Goal: Check status: Check status

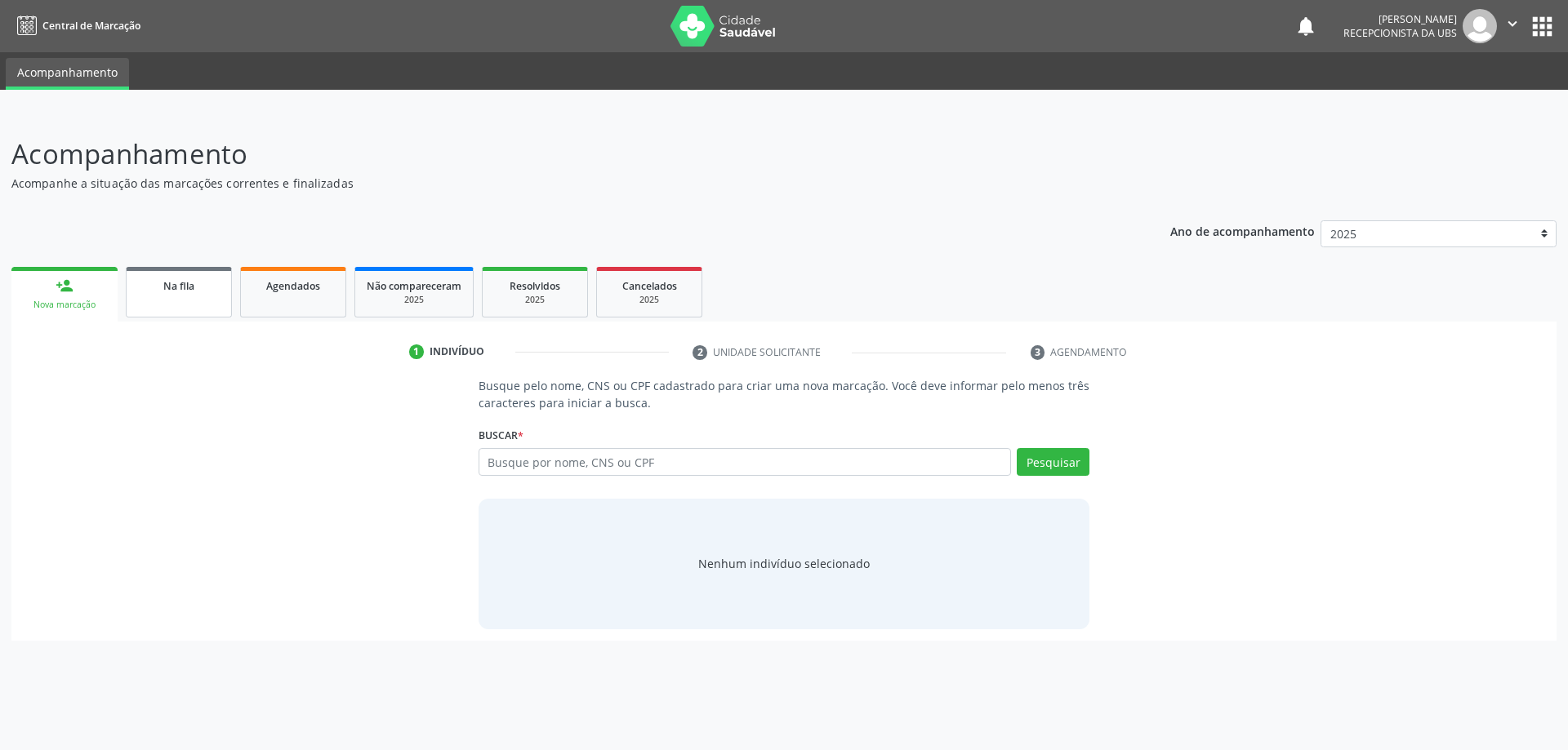
click at [194, 285] on span "Na fila" at bounding box center [179, 286] width 31 height 14
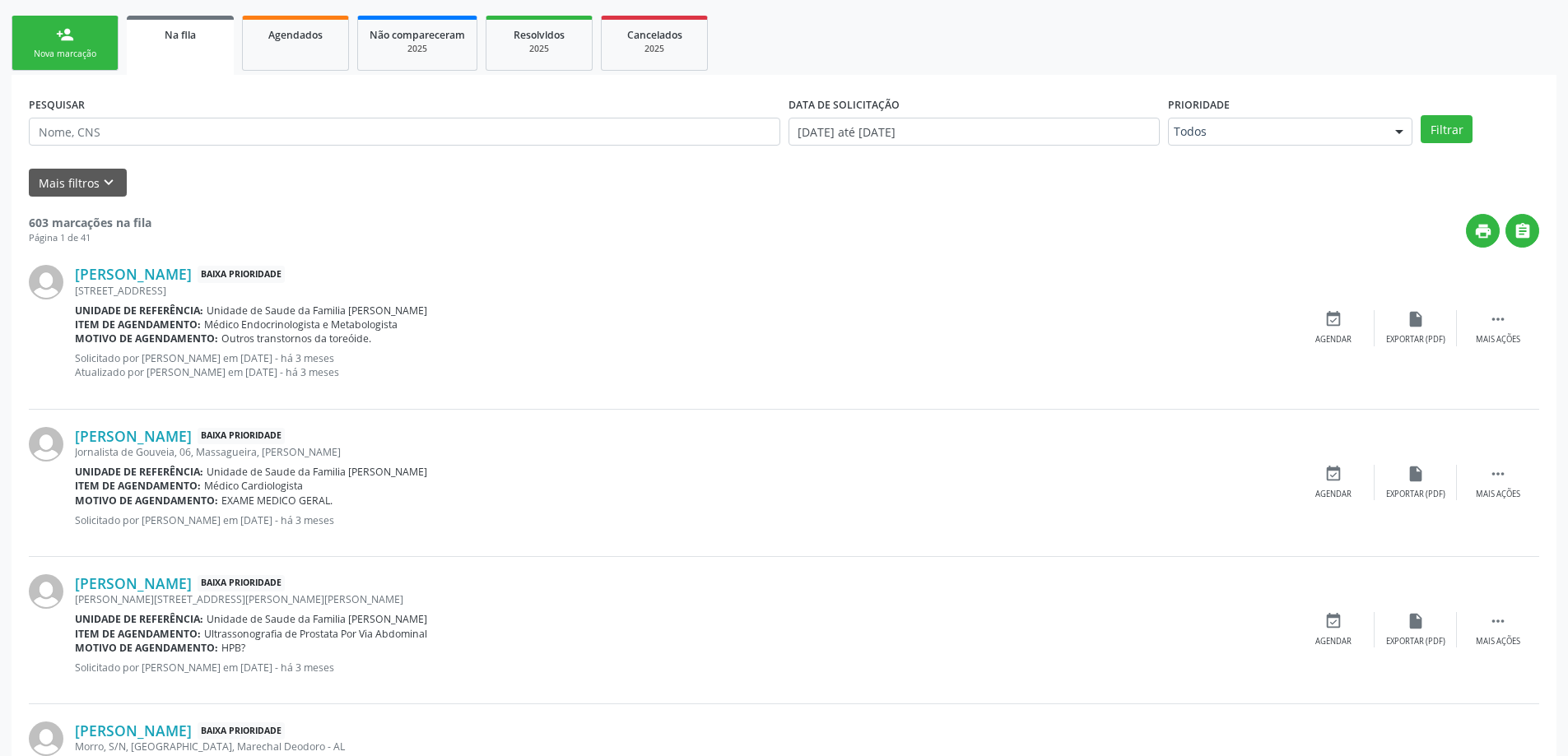
scroll to position [247, 0]
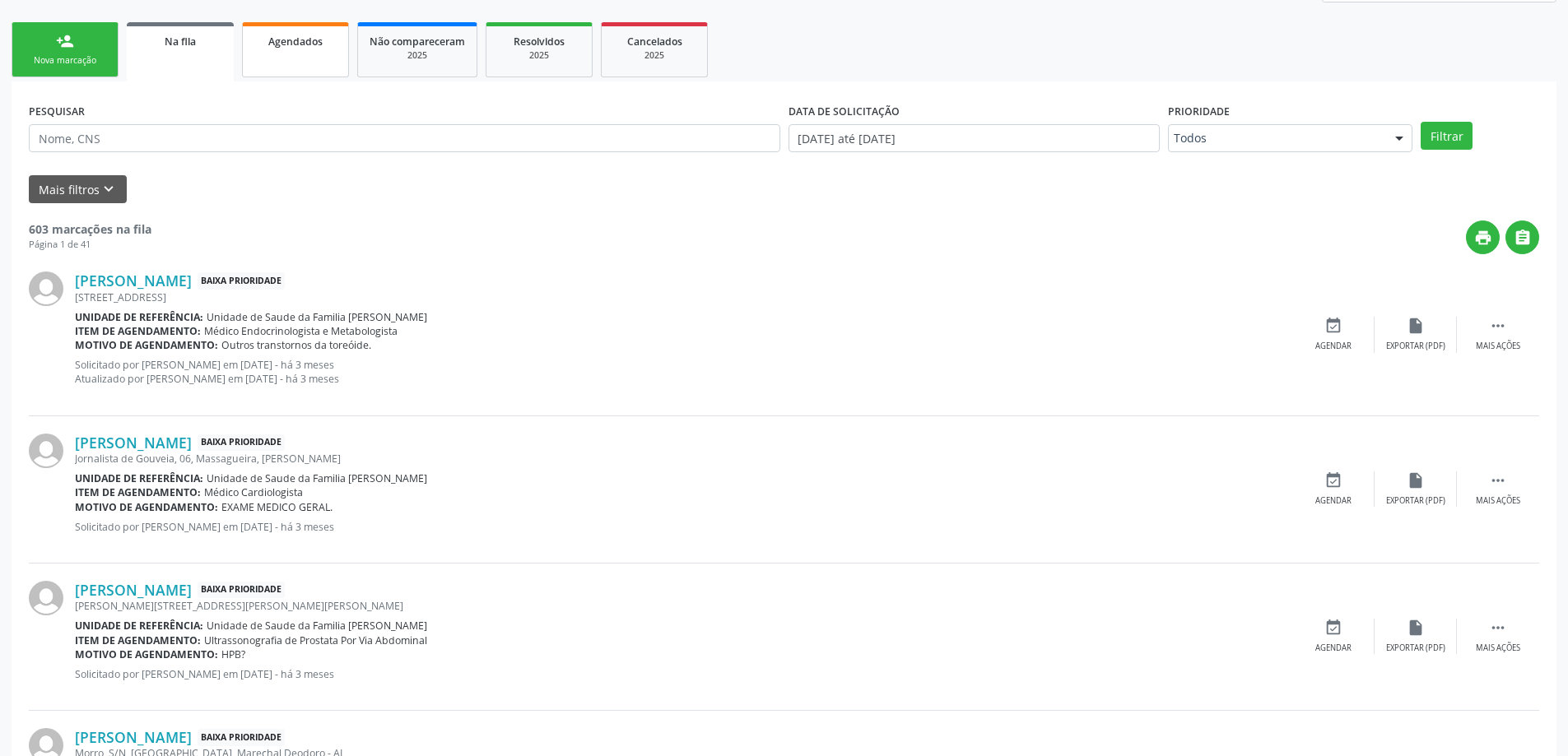
click at [265, 34] on div "Agendados" at bounding box center [295, 41] width 82 height 17
select select "9"
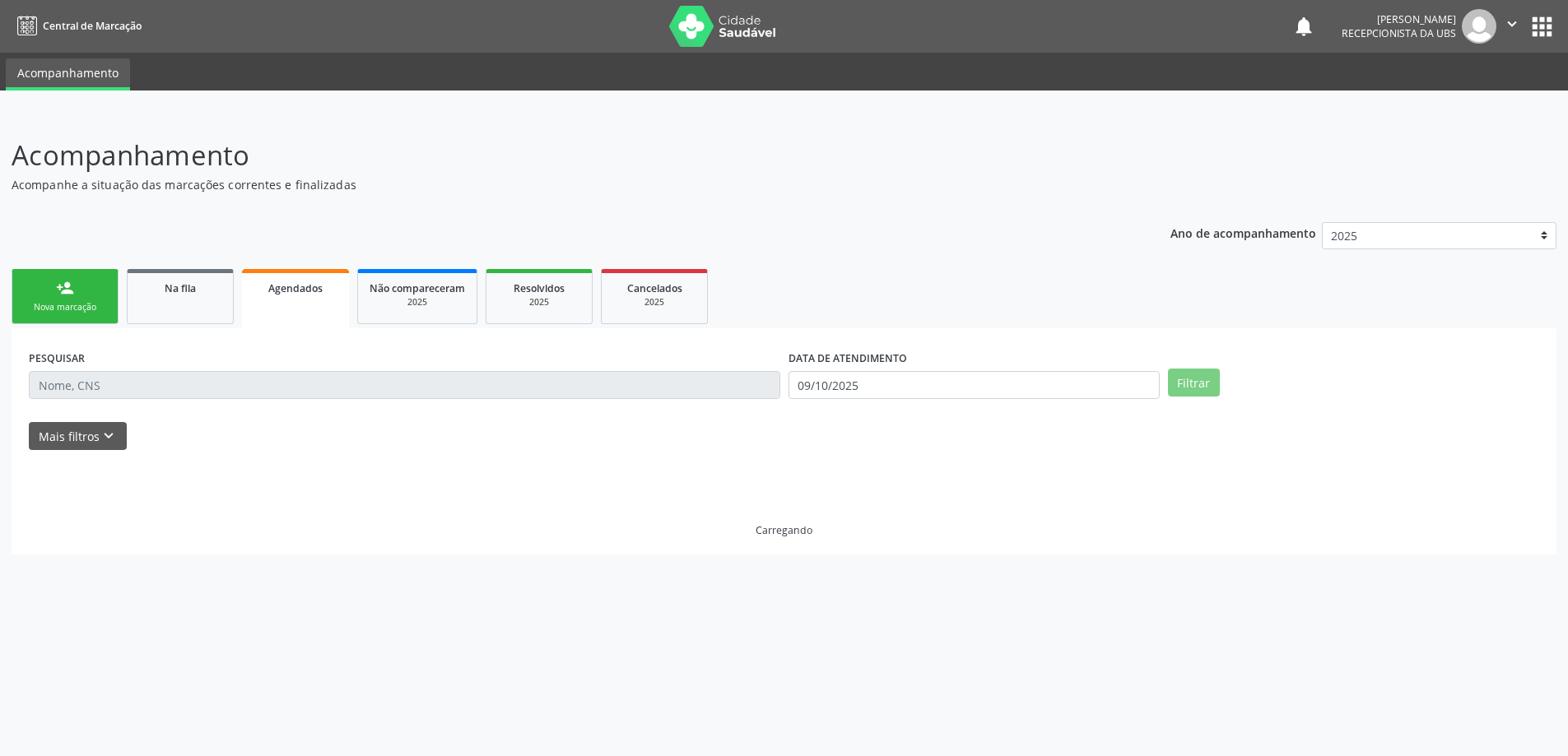
scroll to position [0, 0]
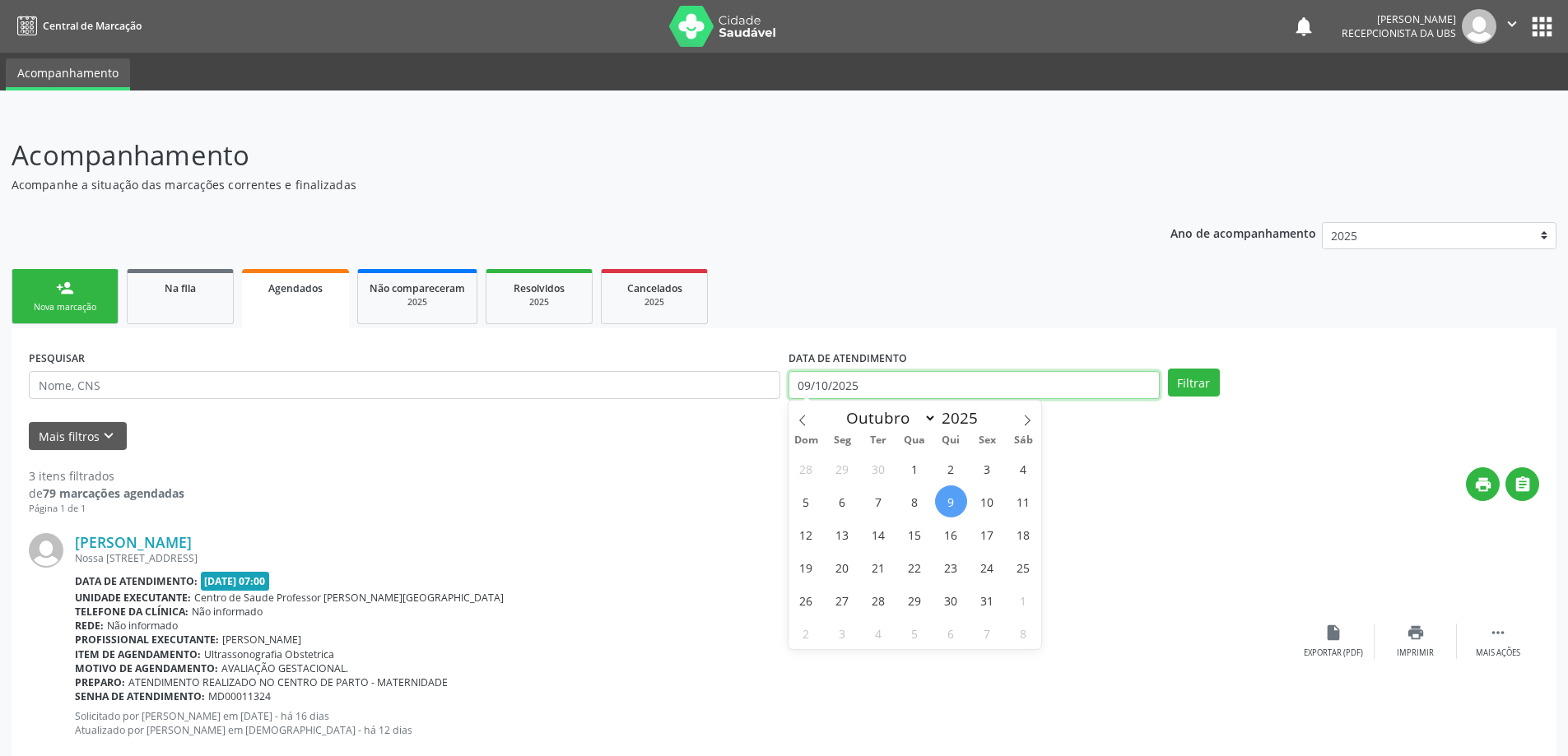
click at [802, 398] on body "Central de Marcação notifications [PERSON_NAME] Recepcionista da UBS  Configur…" at bounding box center [784, 378] width 1568 height 756
click at [828, 472] on span "29" at bounding box center [842, 468] width 32 height 32
type input "[DATE]"
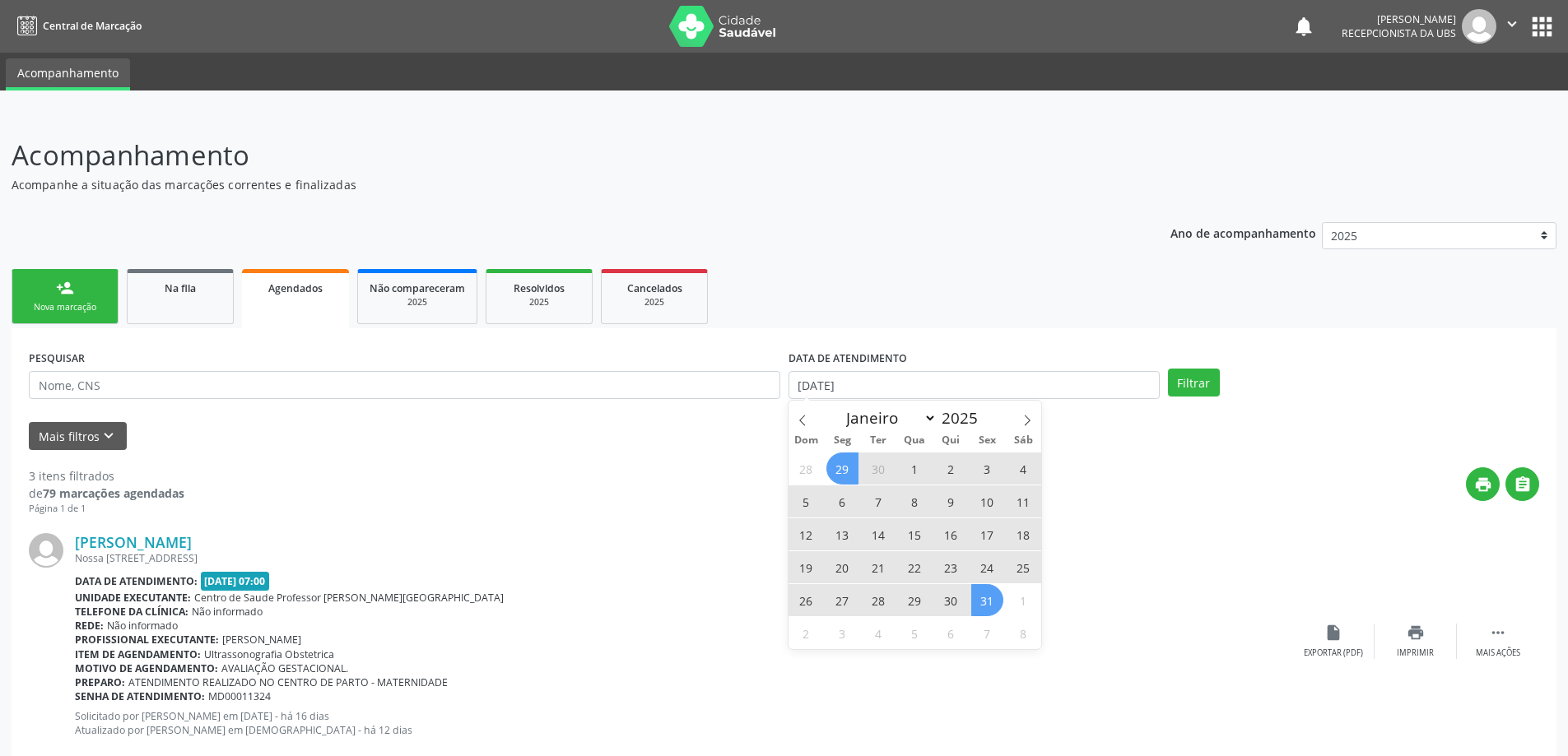
click at [993, 614] on span "31" at bounding box center [987, 600] width 32 height 32
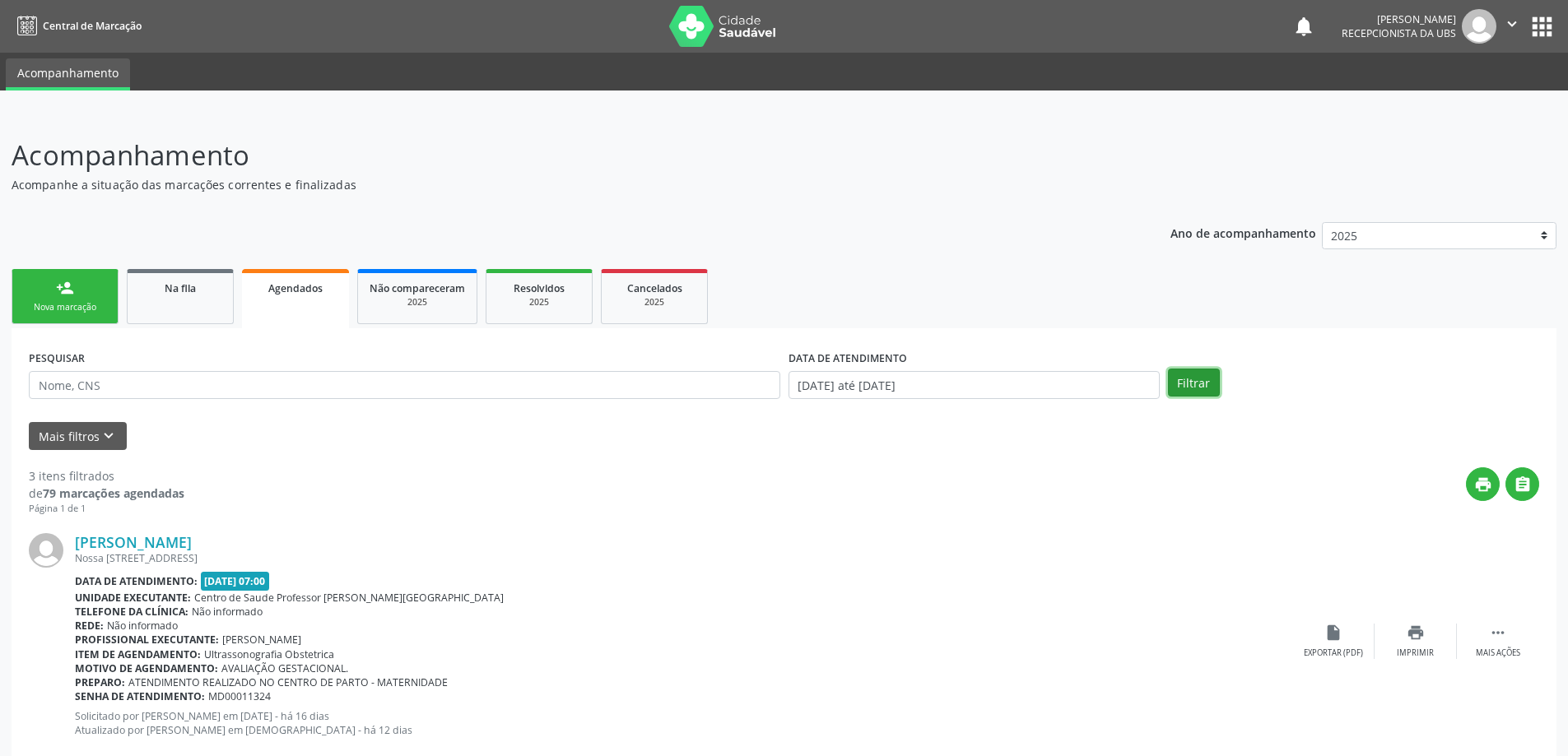
click at [1178, 378] on button "Filtrar" at bounding box center [1194, 382] width 52 height 28
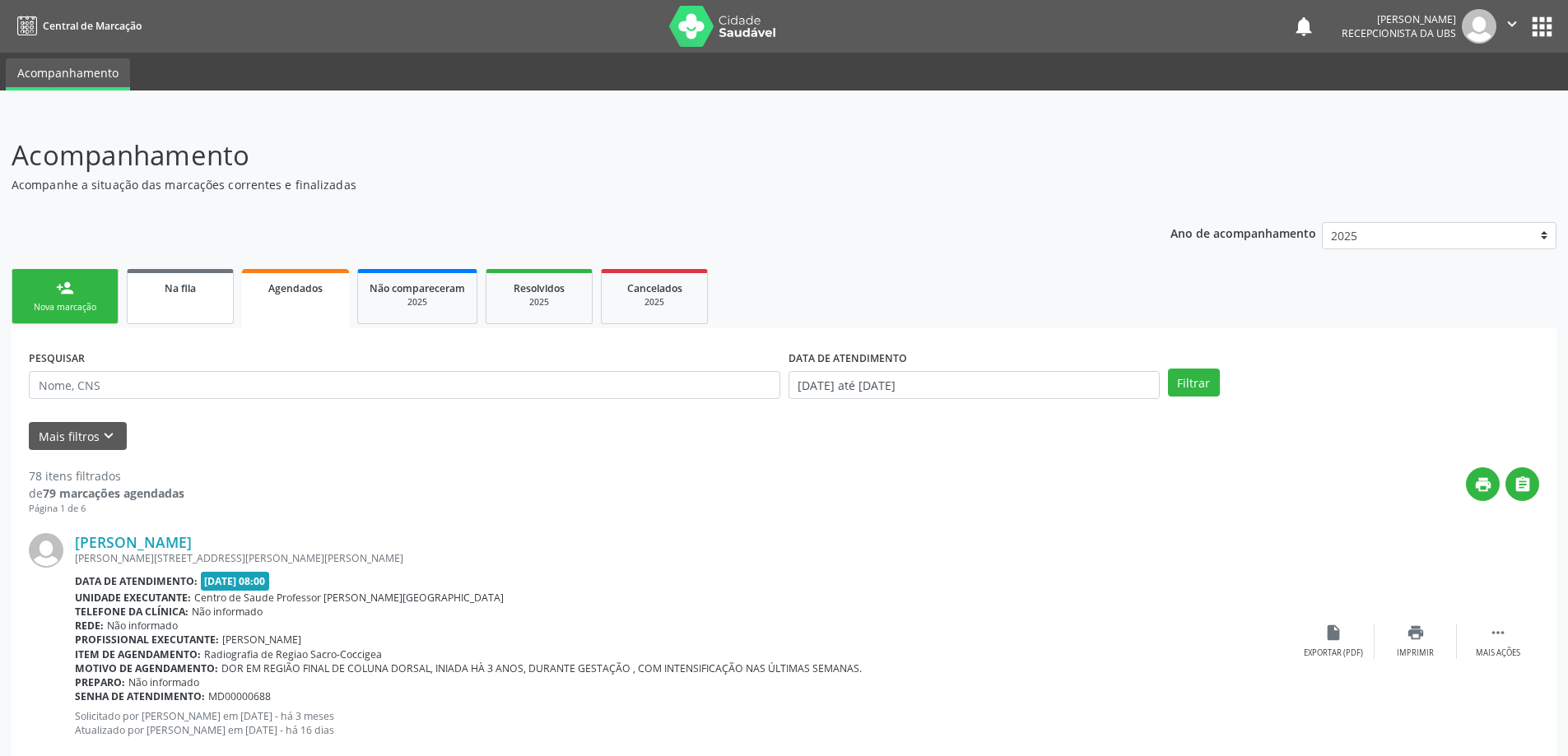
click at [195, 316] on link "Na fila" at bounding box center [180, 297] width 107 height 55
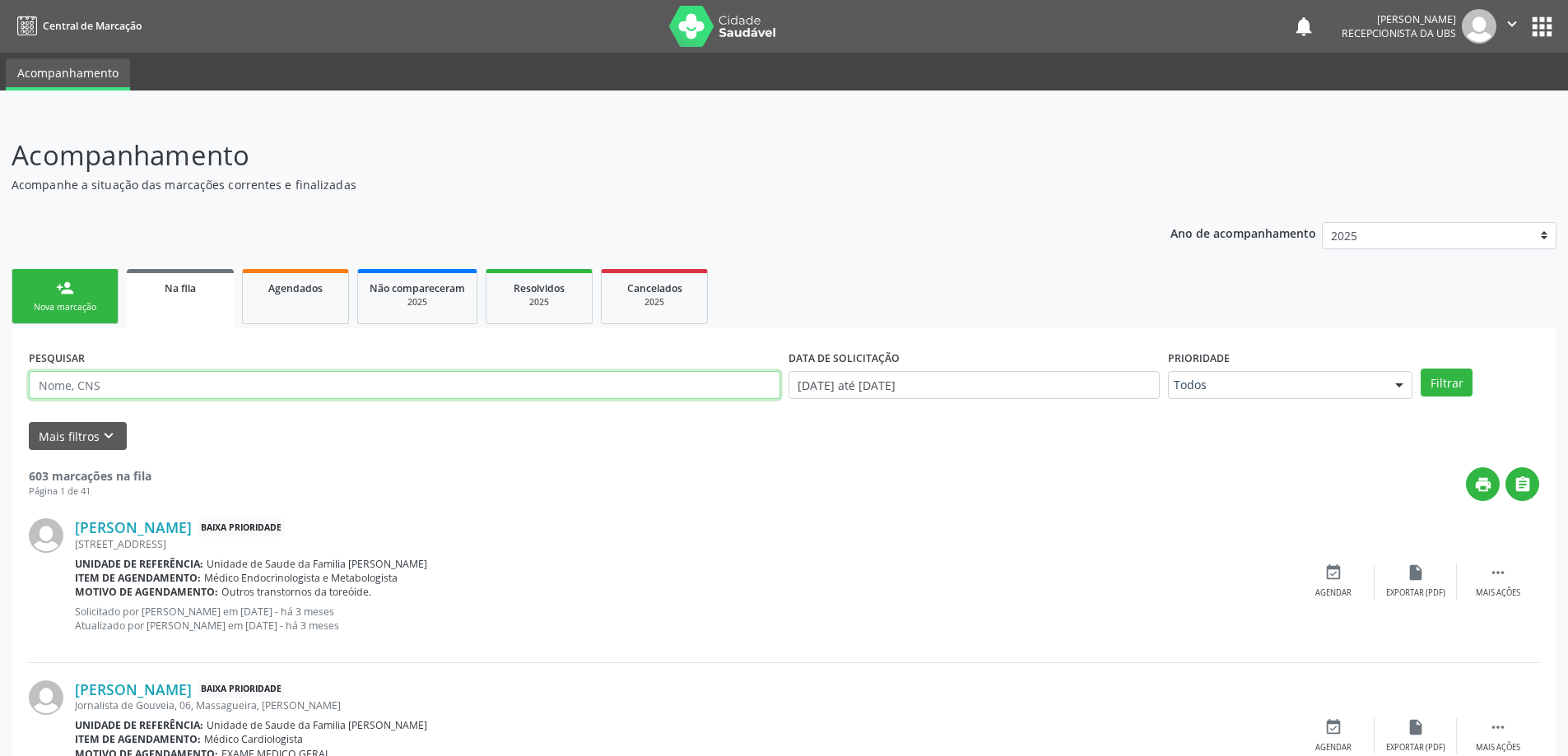
click at [188, 384] on input "text" at bounding box center [404, 385] width 752 height 28
click at [1421, 368] on button "Filtrar" at bounding box center [1447, 382] width 52 height 28
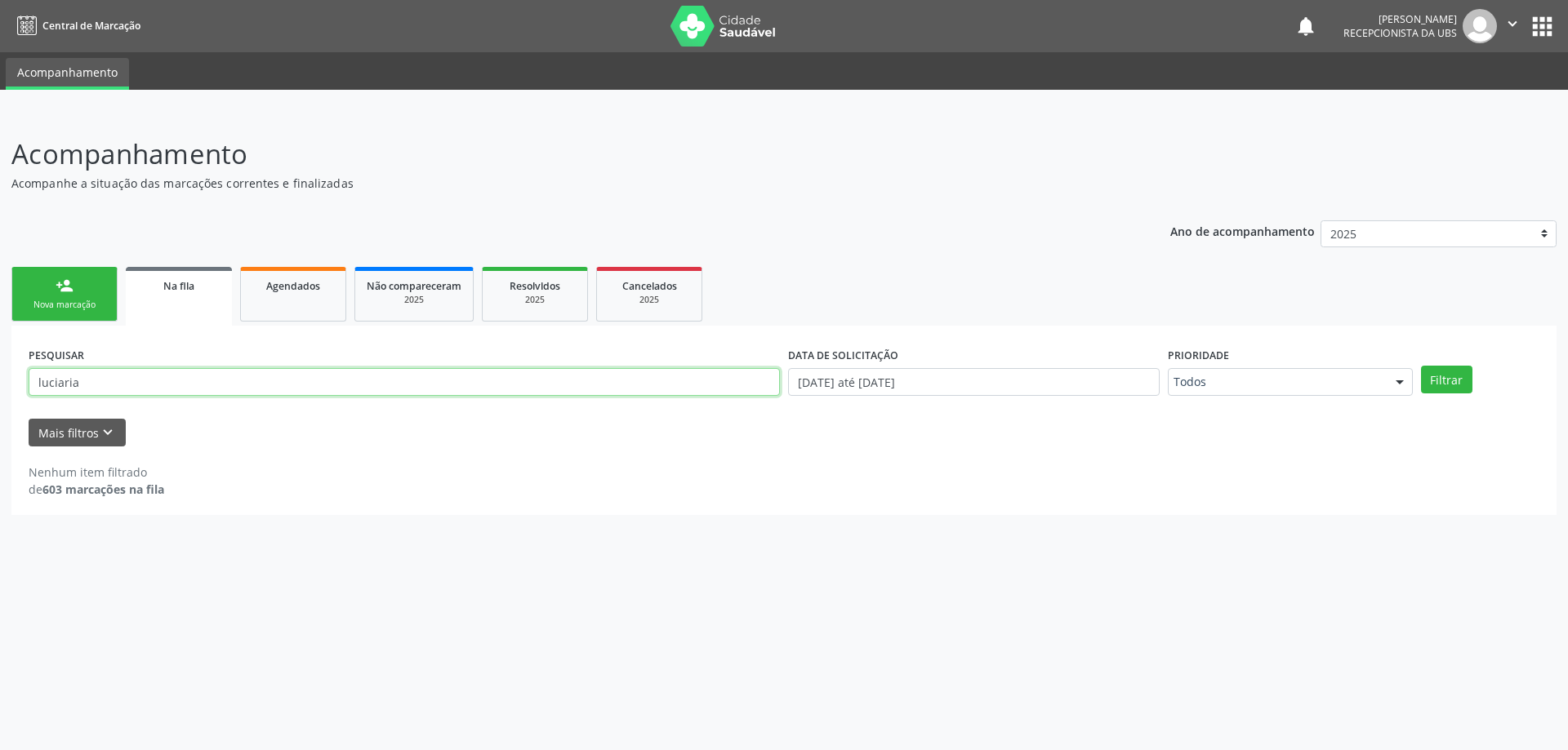
click at [212, 383] on input "luciaria" at bounding box center [403, 382] width 751 height 28
type input "l"
paste input "089.040.614-66"
click at [1421, 366] on button "Filtrar" at bounding box center [1447, 379] width 52 height 28
click at [274, 375] on input "089.040.614-66" at bounding box center [403, 382] width 751 height 28
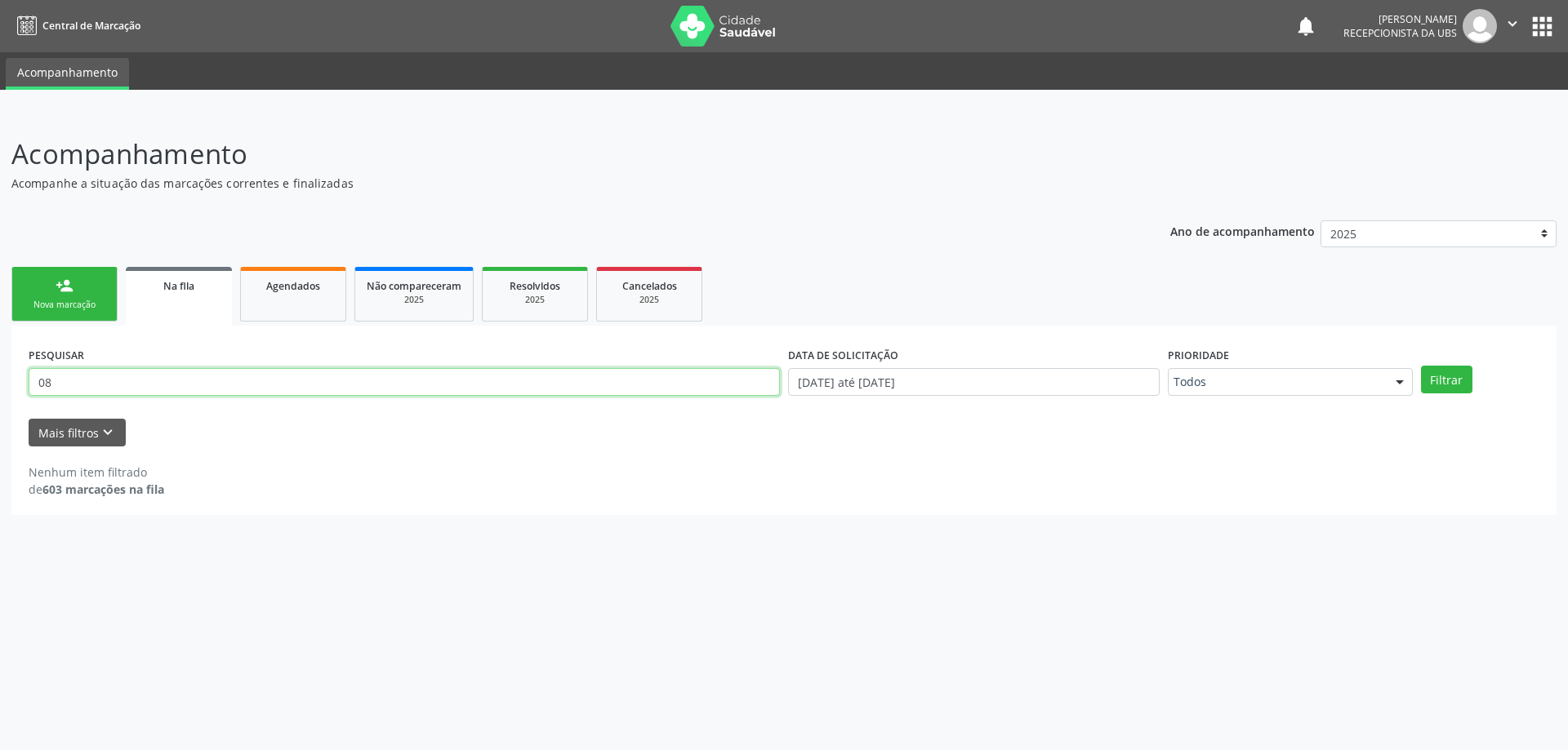
type input "0"
click at [319, 297] on link "Agendados" at bounding box center [292, 294] width 106 height 55
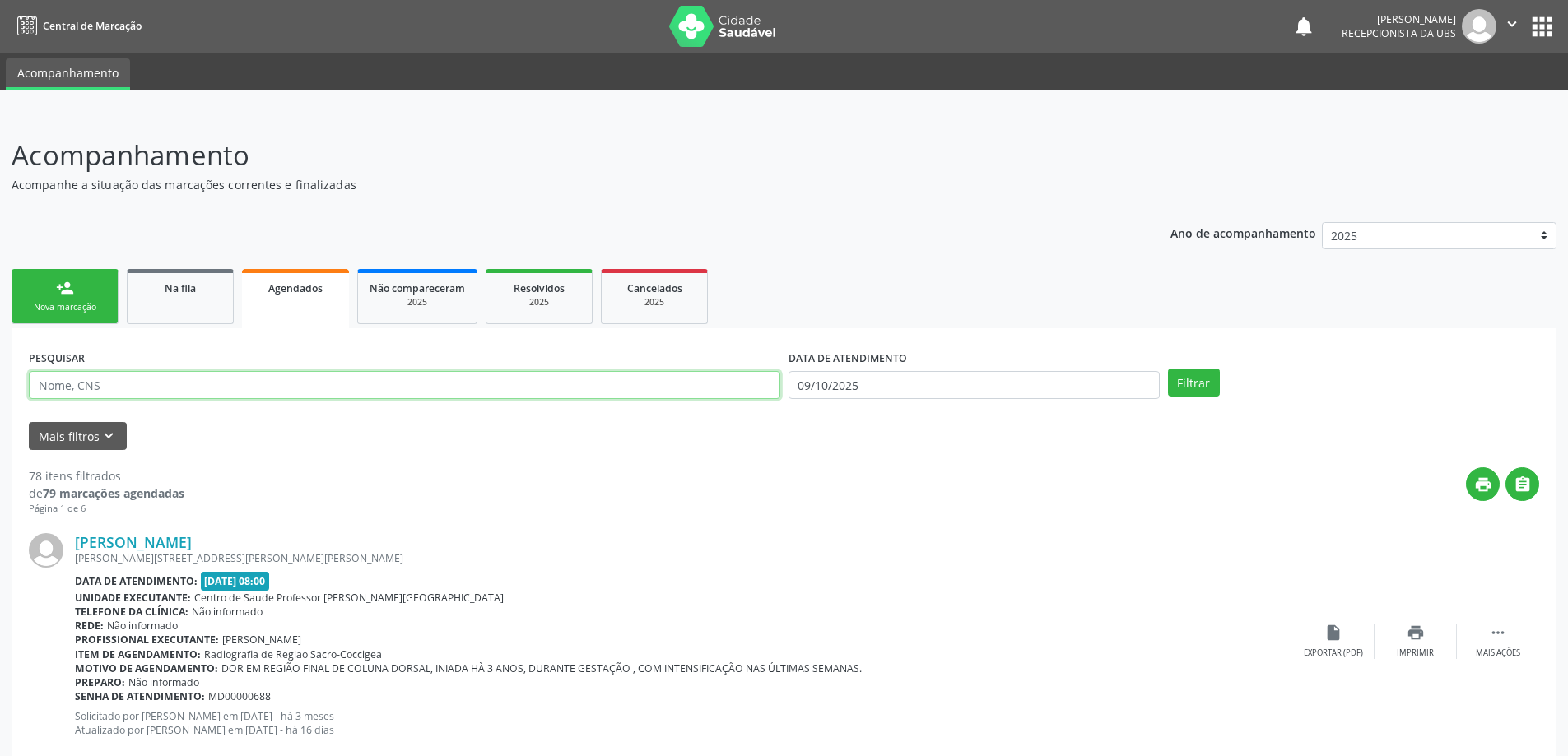
paste input "089.040.614-66"
click at [1168, 368] on button "Filtrar" at bounding box center [1194, 382] width 52 height 28
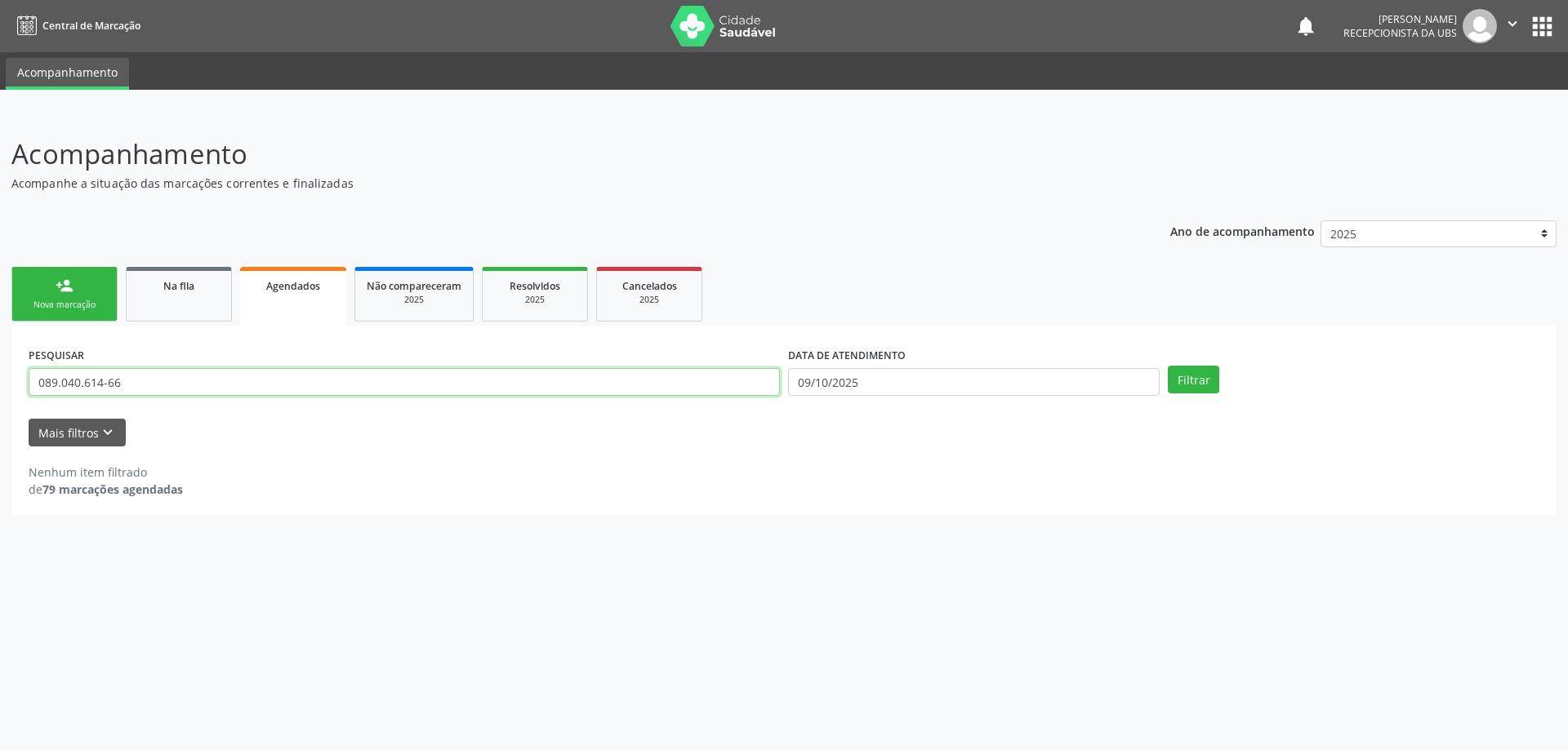
click at [337, 377] on input "089.040.614-66" at bounding box center [403, 382] width 751 height 28
type input "0"
click at [205, 280] on div "Na fila" at bounding box center [178, 286] width 82 height 17
select select "9"
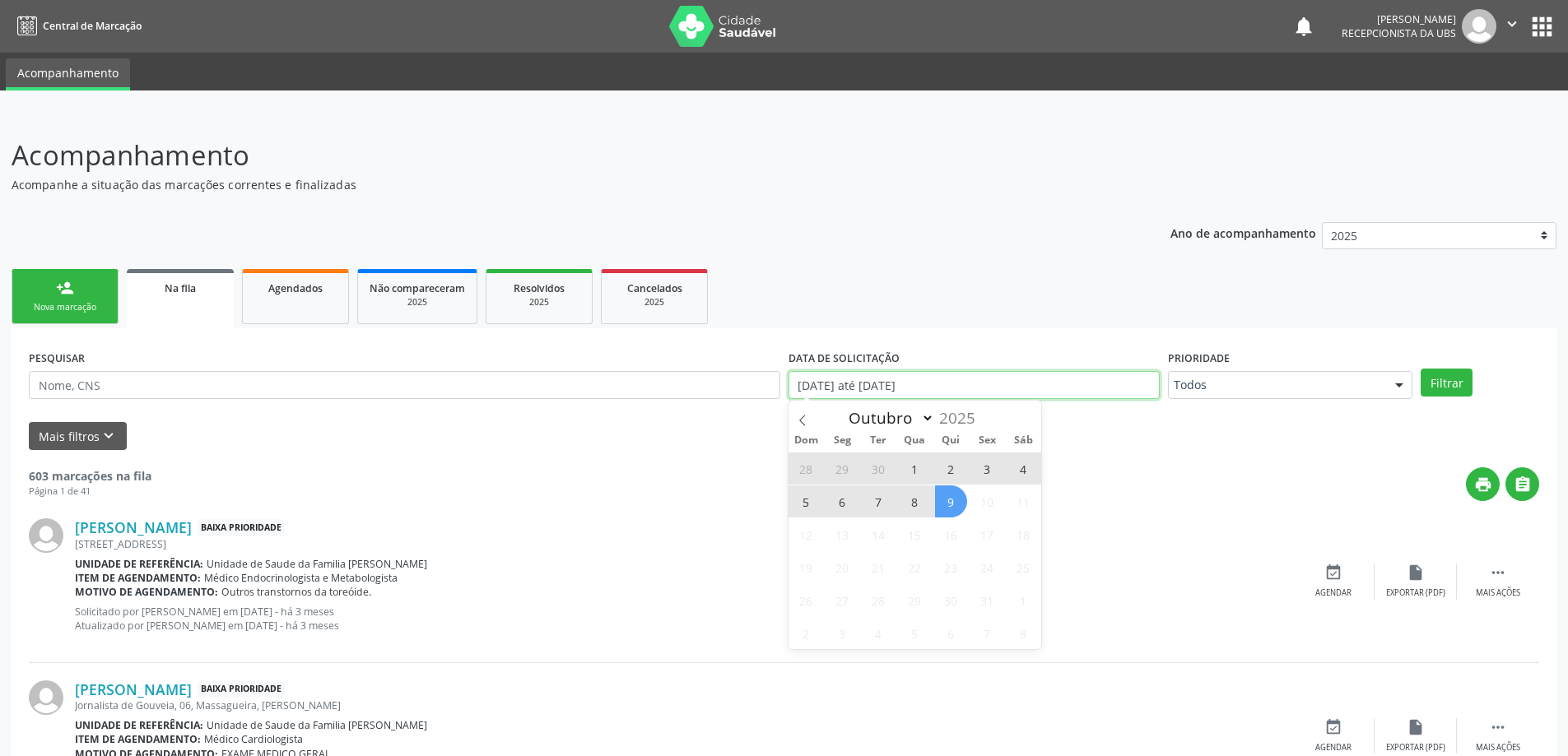
click at [841, 381] on input "[DATE] até [DATE]" at bounding box center [974, 385] width 371 height 28
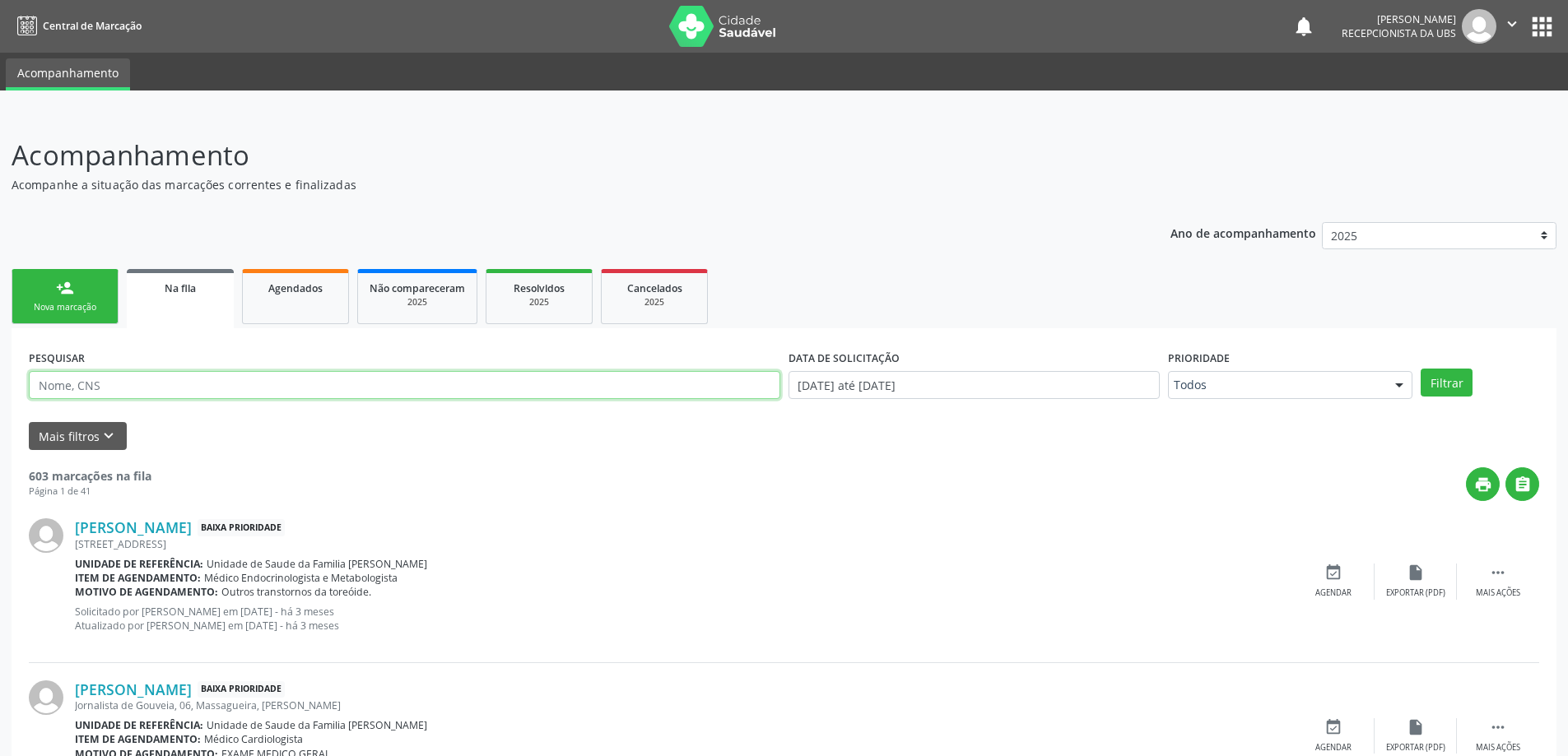
click at [680, 386] on input "text" at bounding box center [404, 385] width 752 height 28
paste input "[PERSON_NAME]"
click at [1421, 368] on button "Filtrar" at bounding box center [1447, 382] width 52 height 28
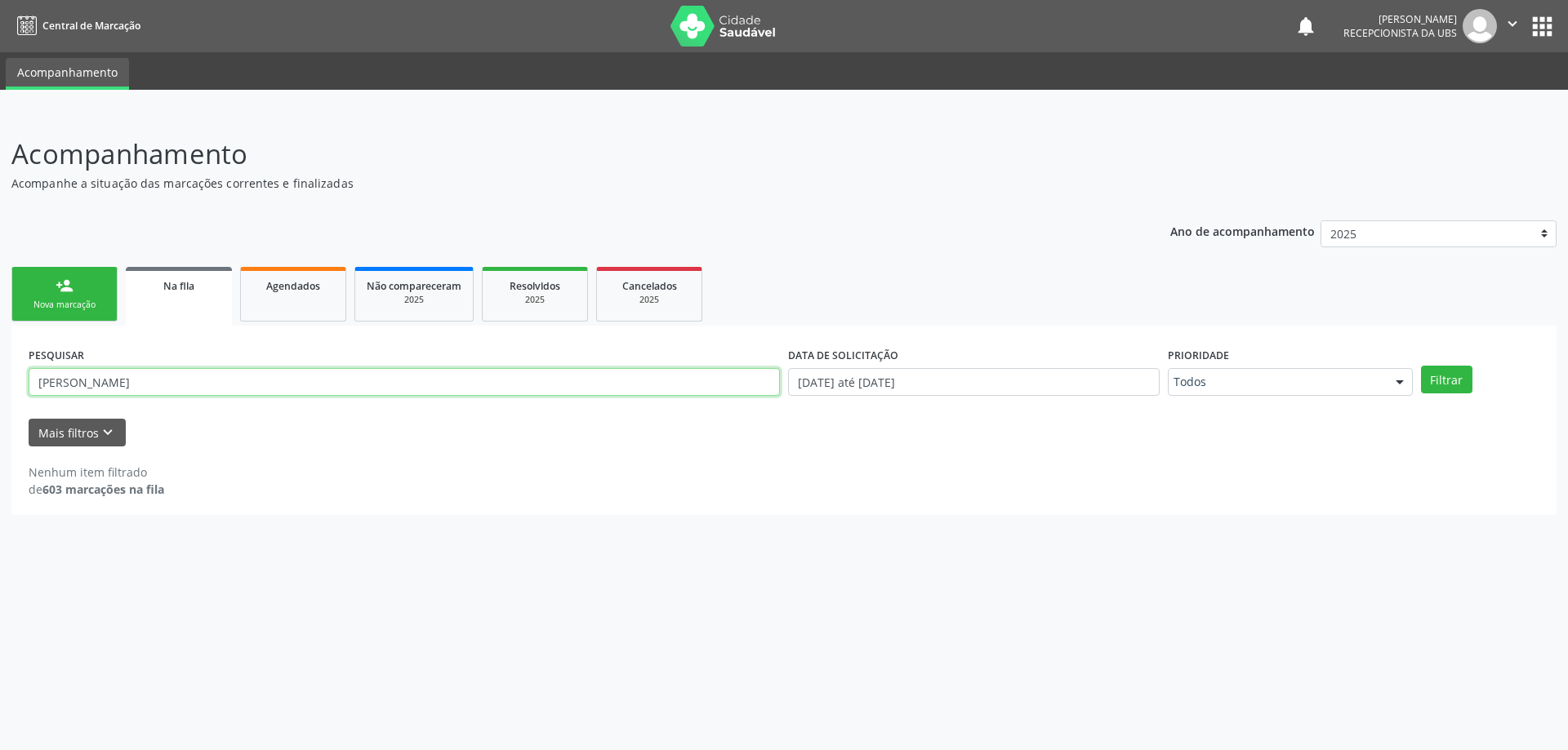
click at [476, 372] on input "[PERSON_NAME]" at bounding box center [403, 382] width 751 height 28
type input "L"
click at [341, 292] on link "Agendados" at bounding box center [292, 294] width 106 height 55
select select "9"
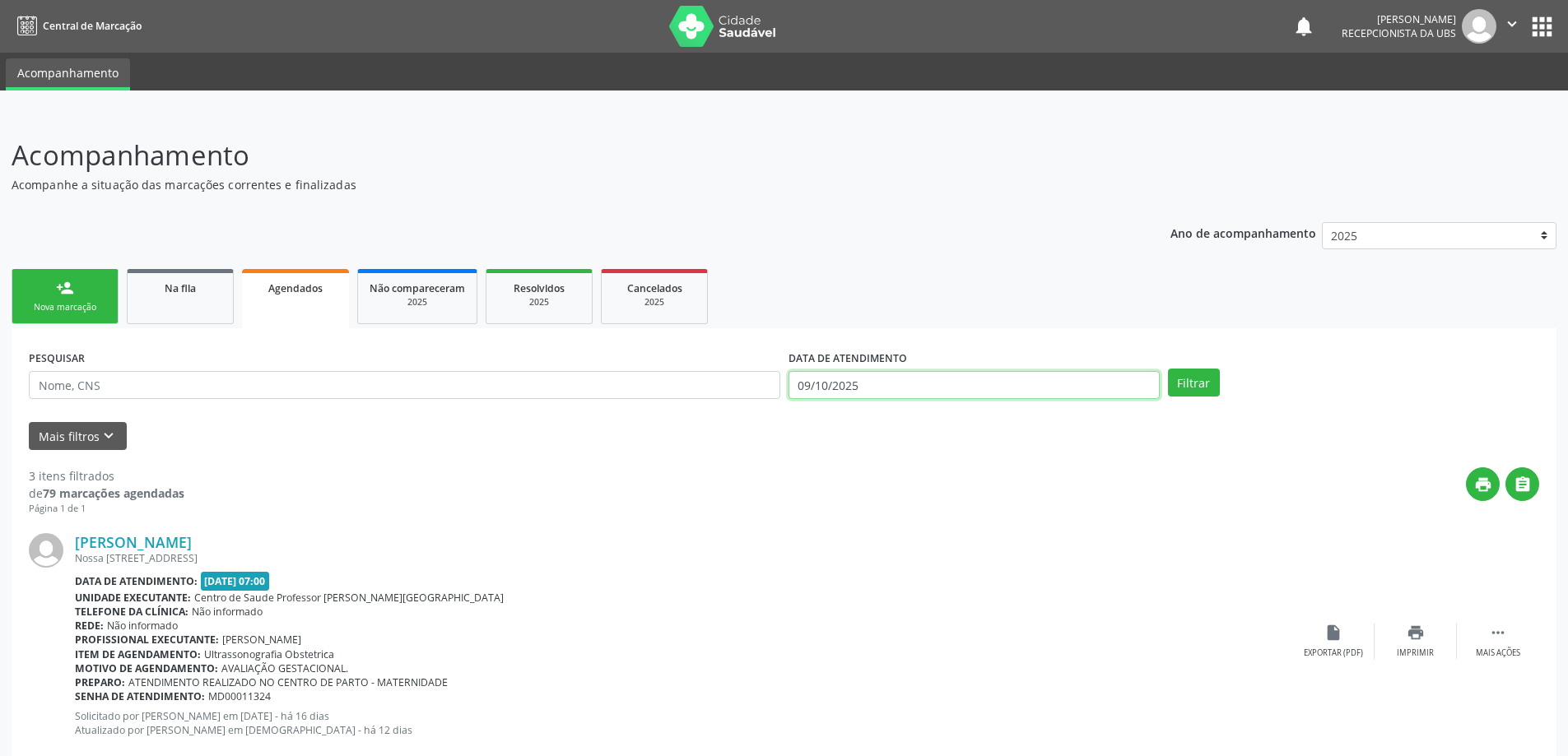
click at [839, 386] on input "09/10/2025" at bounding box center [974, 385] width 371 height 28
click at [854, 470] on span "29" at bounding box center [842, 468] width 32 height 32
type input "[DATE]"
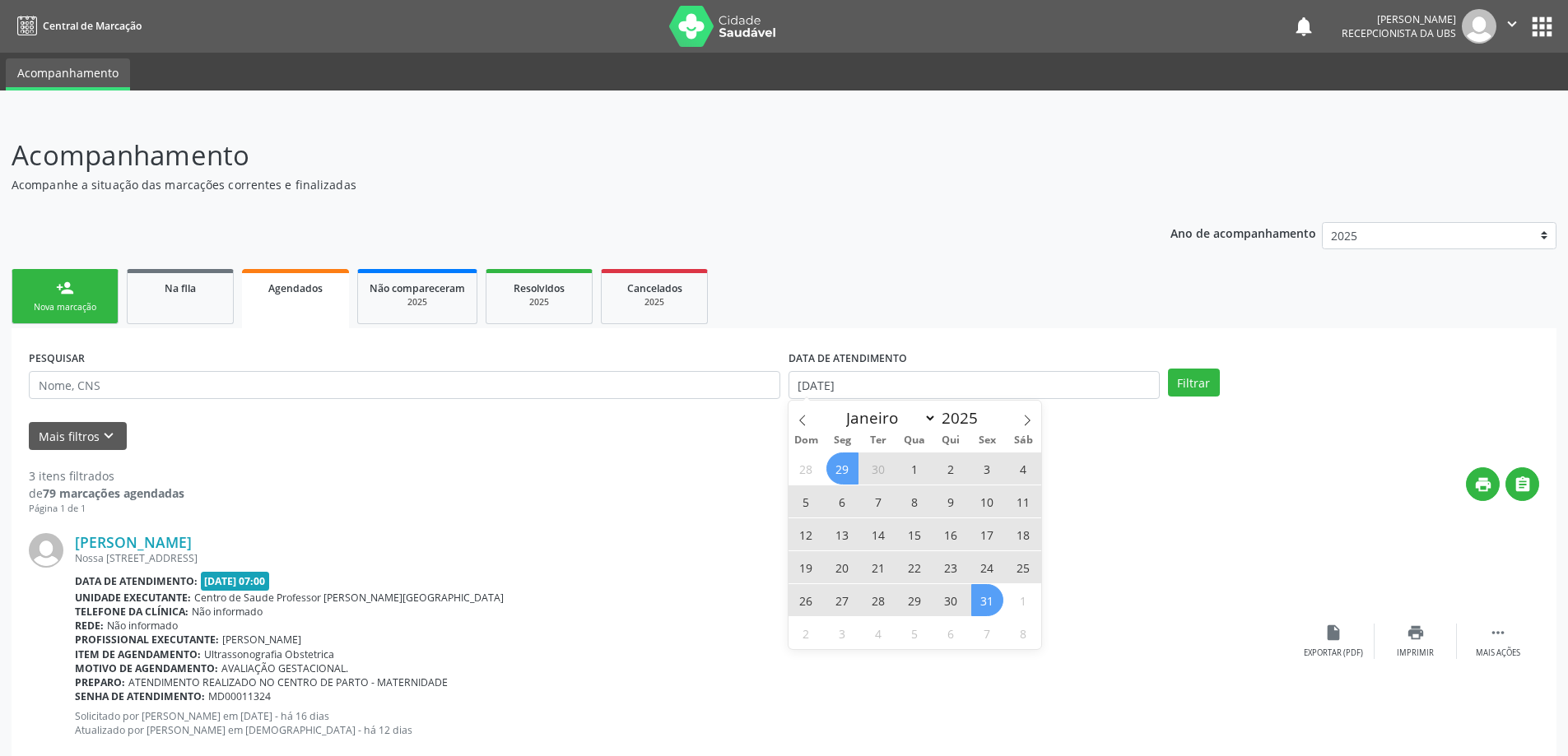
click at [988, 596] on span "31" at bounding box center [987, 600] width 32 height 32
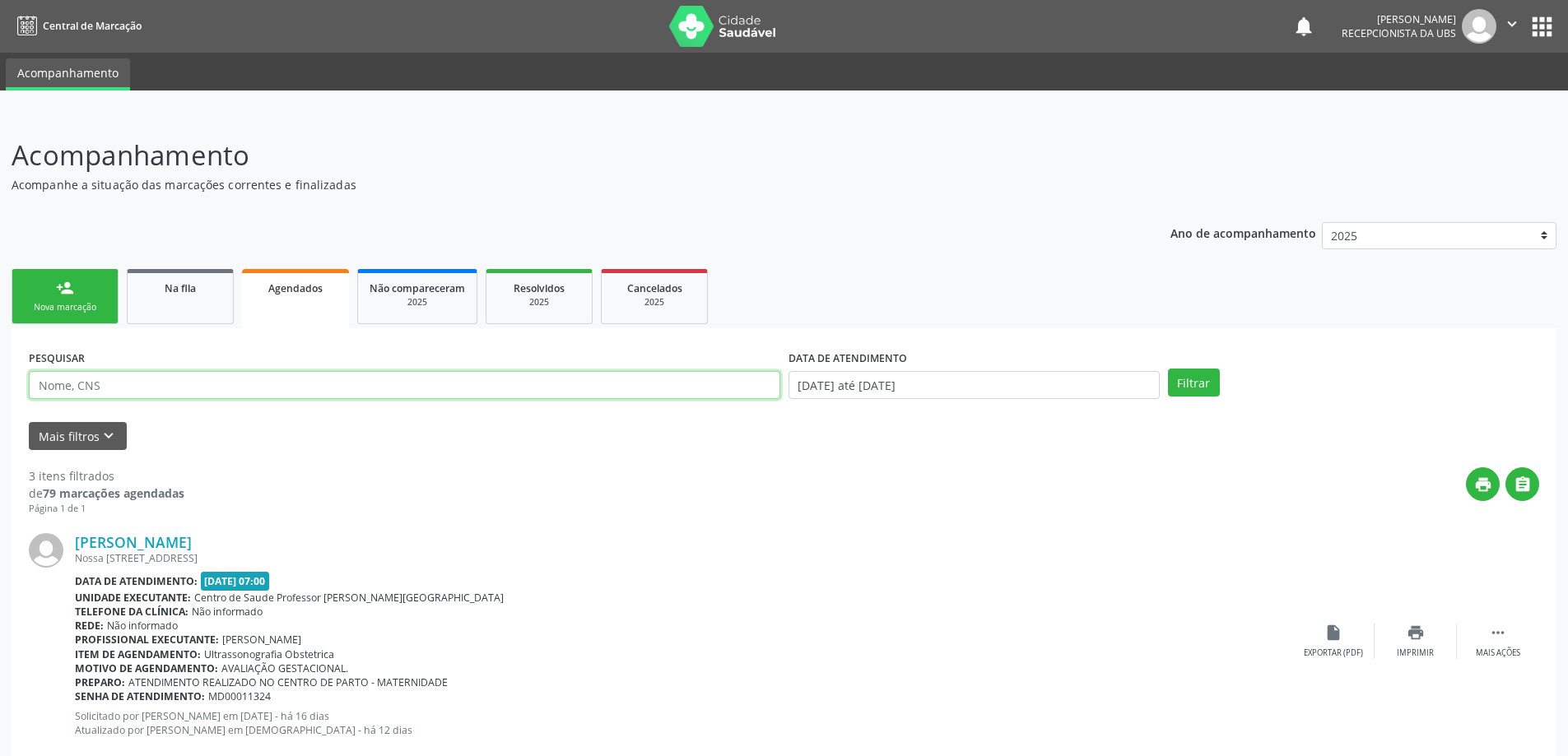
click at [490, 397] on input "text" at bounding box center [404, 385] width 752 height 28
click at [1180, 381] on button "Filtrar" at bounding box center [1194, 382] width 52 height 28
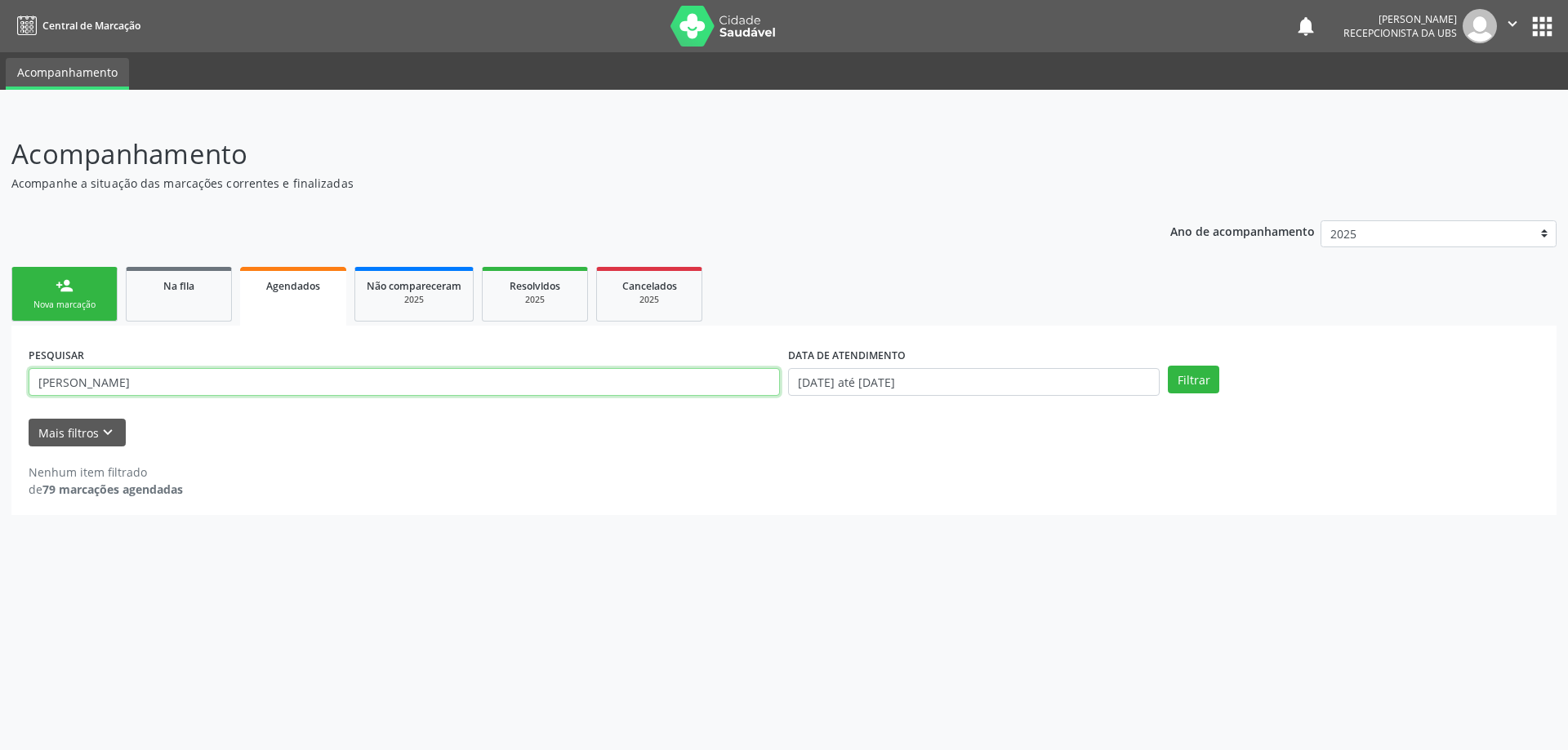
click at [682, 387] on input "[PERSON_NAME]" at bounding box center [403, 382] width 751 height 28
type input "L"
click at [681, 393] on input "text" at bounding box center [403, 382] width 751 height 28
click at [286, 422] on div "Mais filtros keyboard_arrow_down" at bounding box center [784, 433] width 1519 height 28
click at [278, 390] on input "text" at bounding box center [403, 382] width 751 height 28
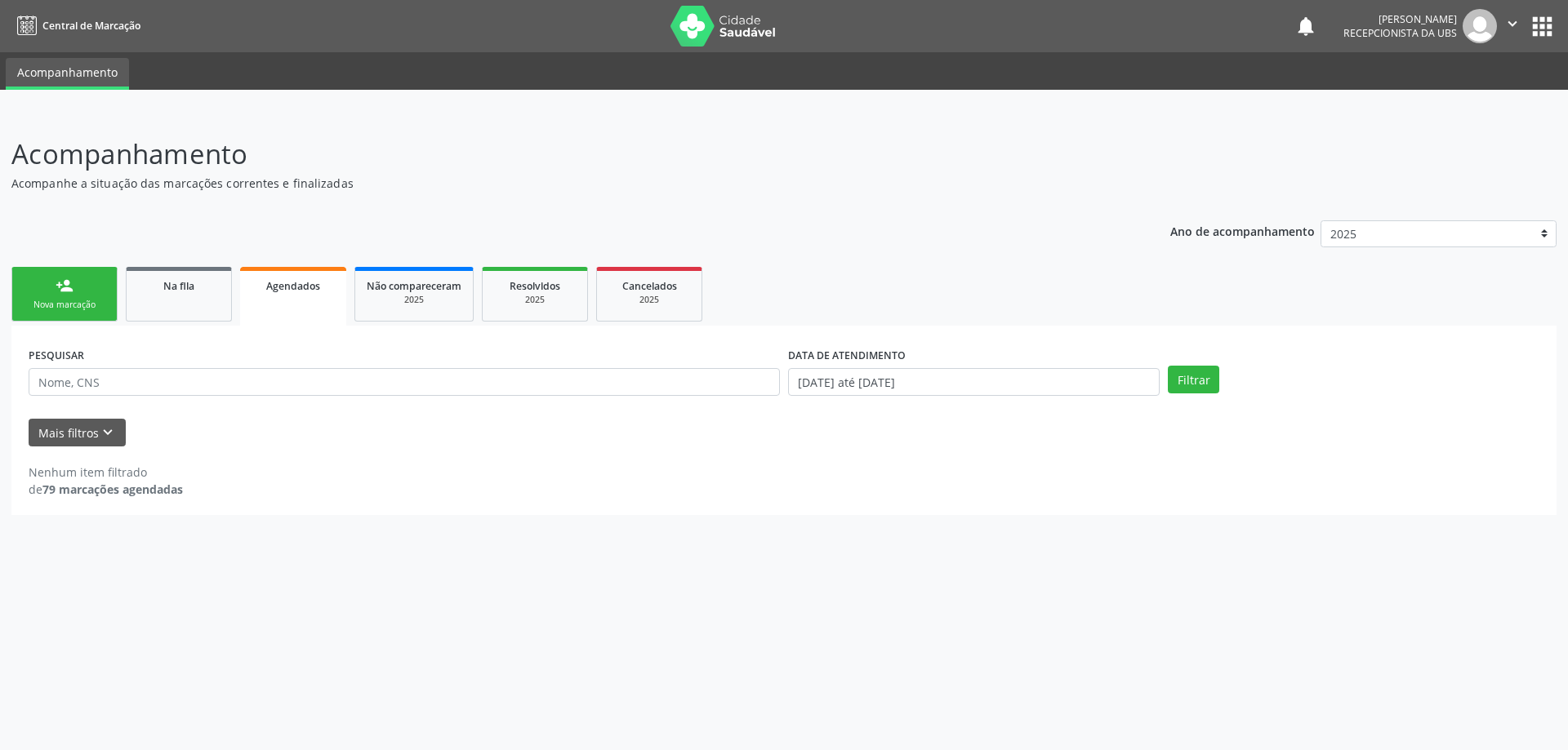
click at [233, 297] on ul "person_add Nova marcação Na fila Agendados Não compareceram 2025 Resolvidos 202…" at bounding box center [784, 294] width 1545 height 63
click at [193, 306] on link "Na fila" at bounding box center [178, 294] width 106 height 55
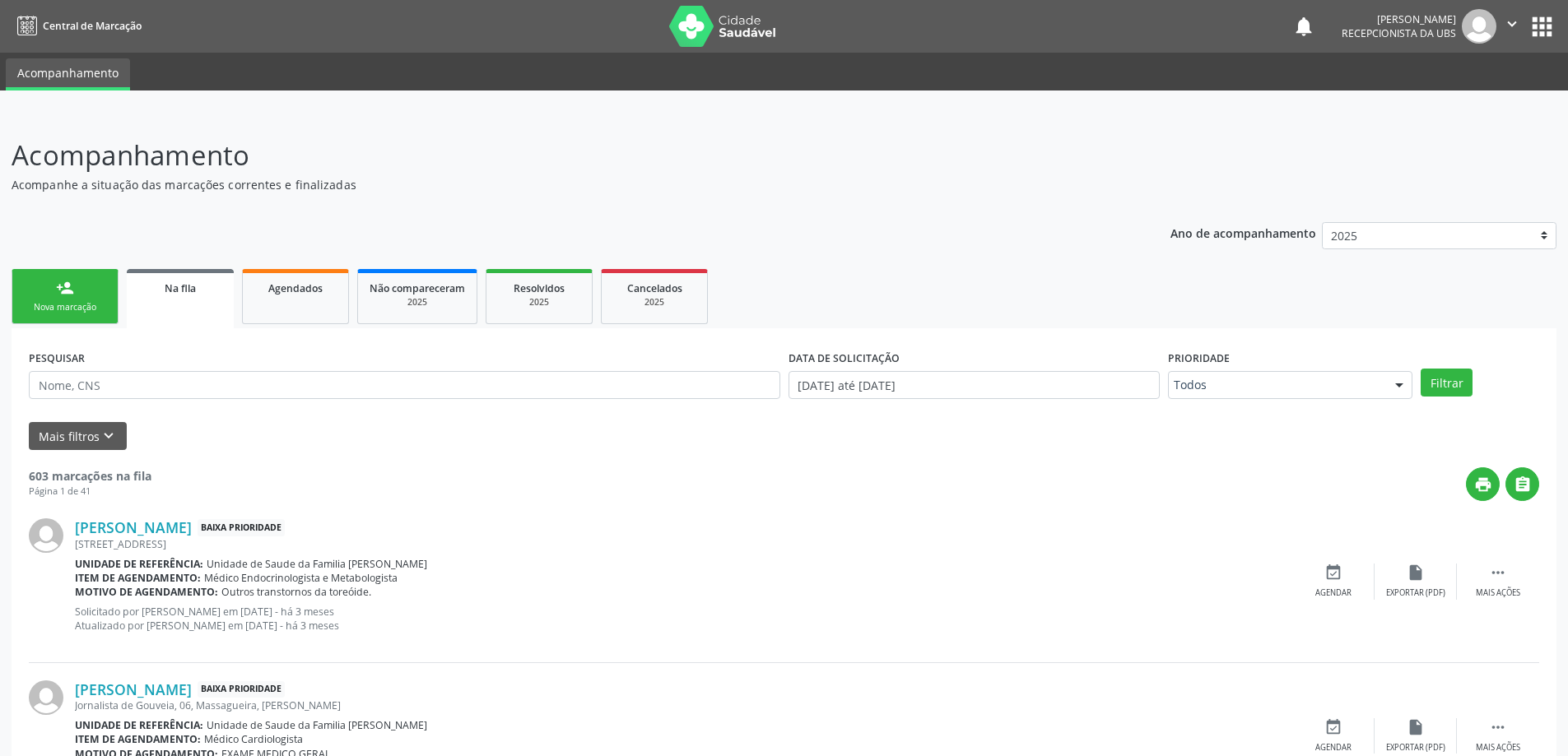
click at [182, 399] on div "PESQUISAR" at bounding box center [404, 378] width 760 height 64
click at [187, 379] on input "text" at bounding box center [404, 385] width 752 height 28
click at [224, 394] on input "text" at bounding box center [404, 385] width 752 height 28
click at [216, 430] on div "Mais filtros keyboard_arrow_down" at bounding box center [783, 436] width 1519 height 29
click at [206, 385] on input "text" at bounding box center [404, 385] width 752 height 28
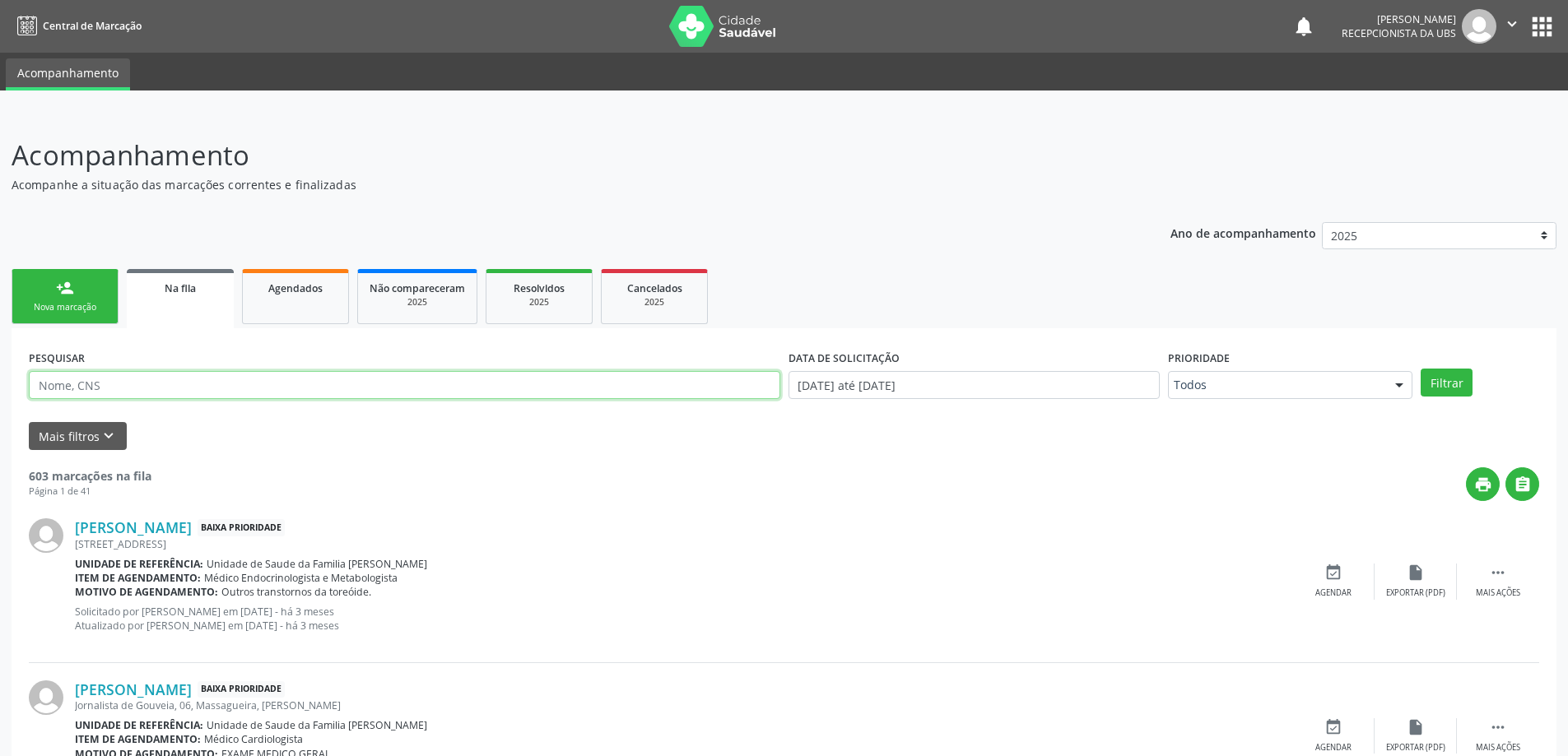
paste input "708508375780079"
click at [1421, 368] on button "Filtrar" at bounding box center [1447, 382] width 52 height 28
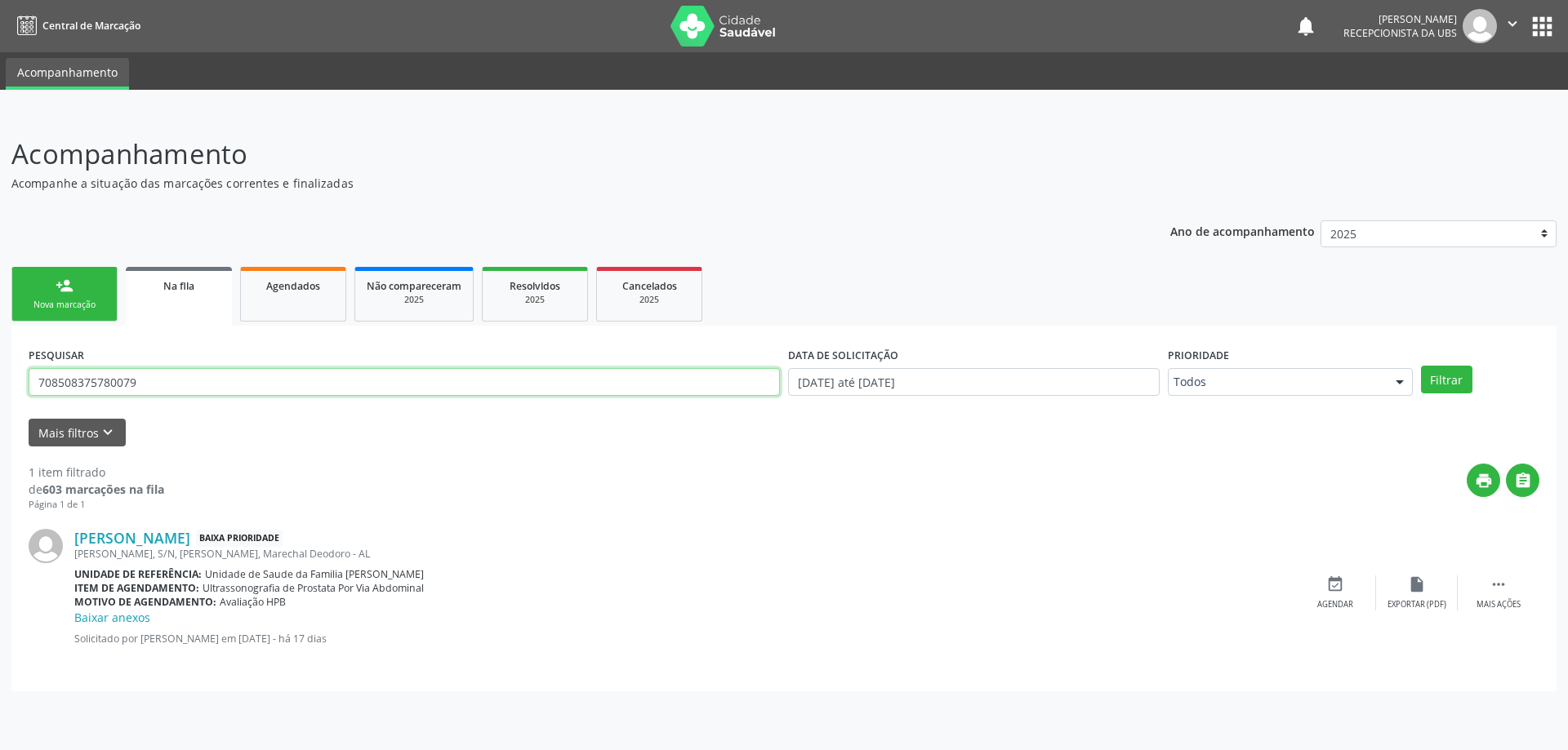
click at [414, 374] on input "708508375780079" at bounding box center [403, 382] width 751 height 28
type input "7"
click at [318, 368] on input "text" at bounding box center [403, 382] width 751 height 28
click at [296, 452] on div "1 item filtrado de 603 marcações na fila Página 1 de 1 print  [PERSON_NAME] Ba…" at bounding box center [784, 560] width 1510 height 228
click at [218, 385] on input "text" at bounding box center [403, 382] width 751 height 28
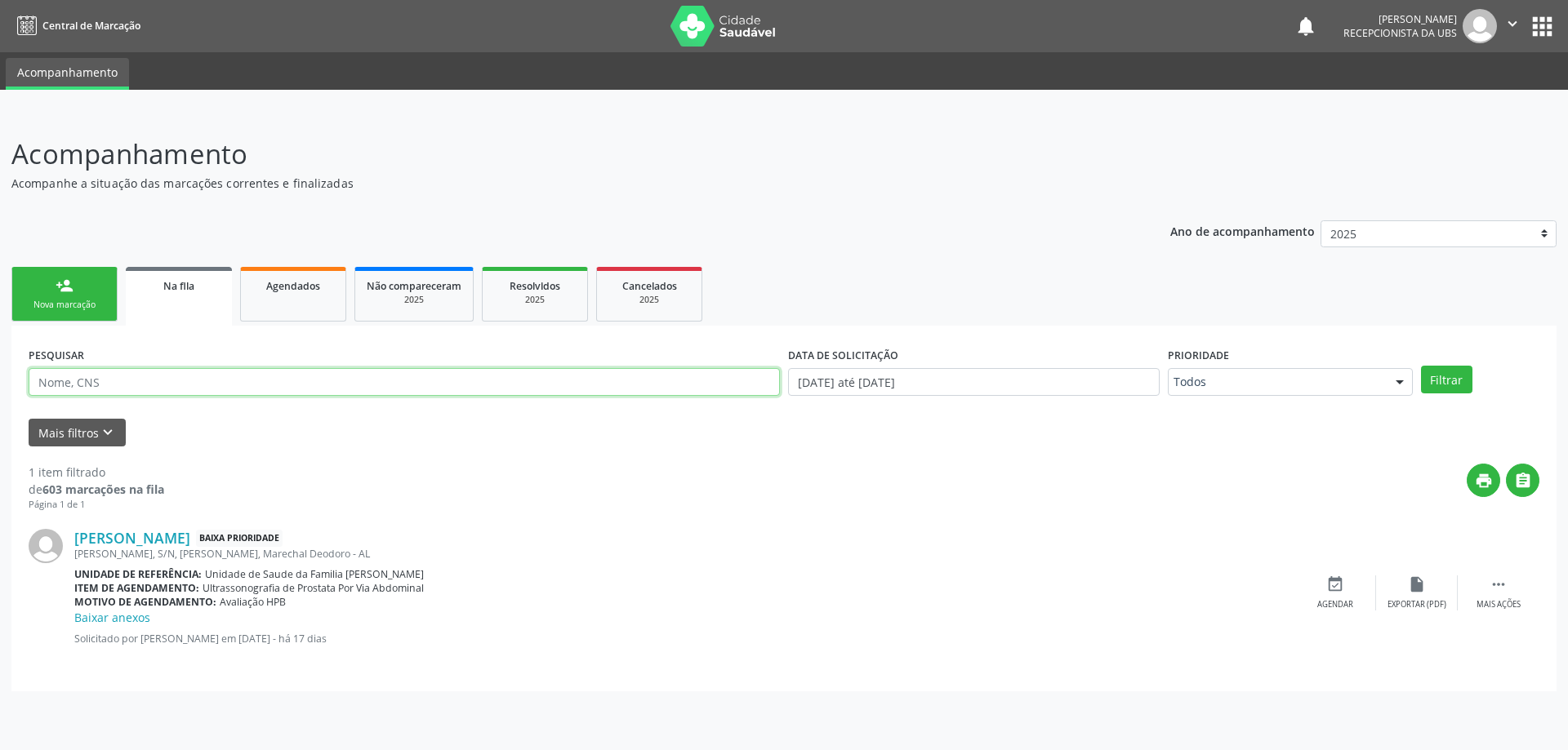
paste input "706409653897187"
type input "706409653897187"
click at [1421, 366] on button "Filtrar" at bounding box center [1447, 379] width 52 height 28
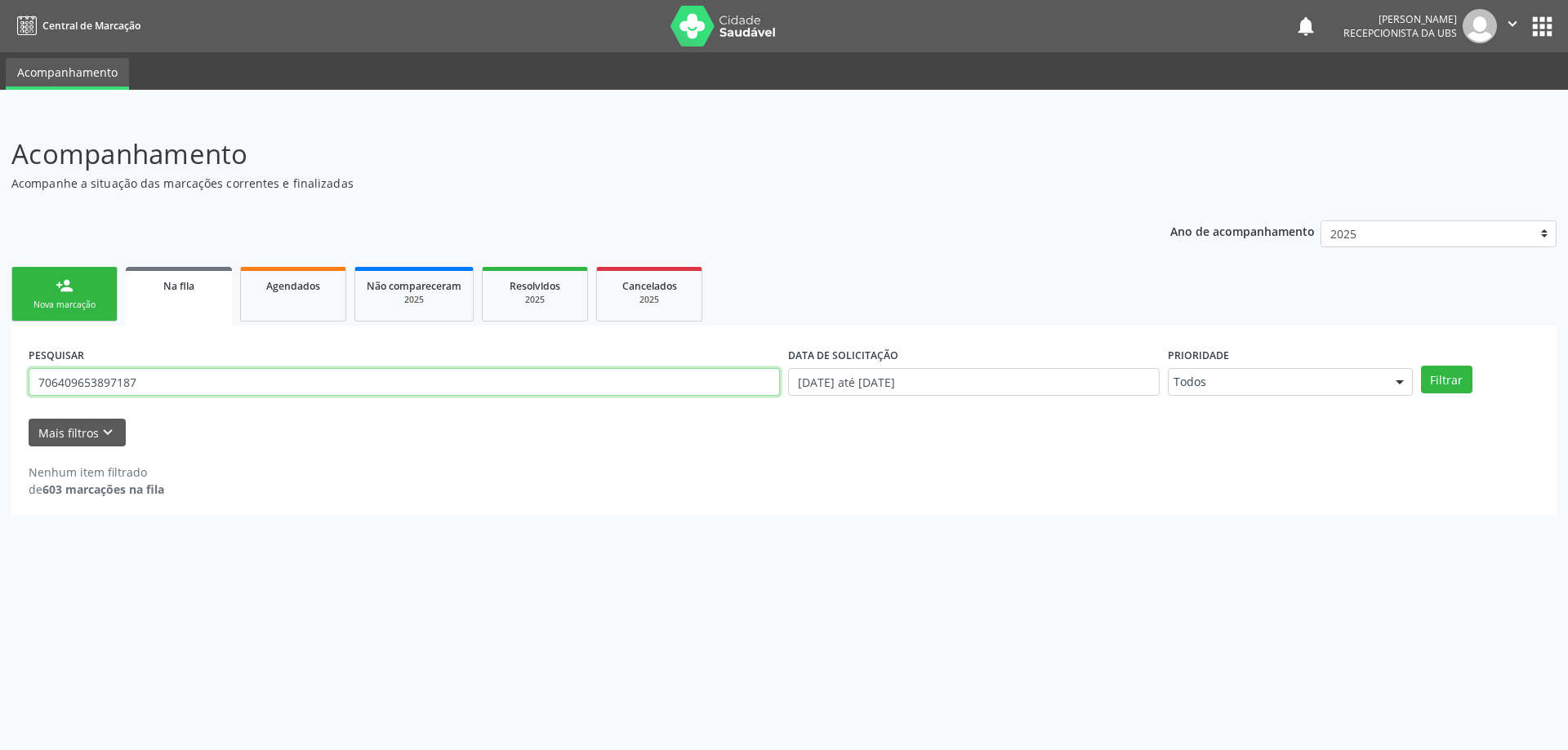
drag, startPoint x: 174, startPoint y: 383, endPoint x: 19, endPoint y: 400, distance: 155.9
click at [19, 400] on div "PESQUISAR 706409653897187 DATA DE SOLICITAÇÃO [DATE] até [DATE] Prioridade Todo…" at bounding box center [784, 421] width 1545 height 189
click at [309, 304] on link "Agendados" at bounding box center [292, 294] width 106 height 55
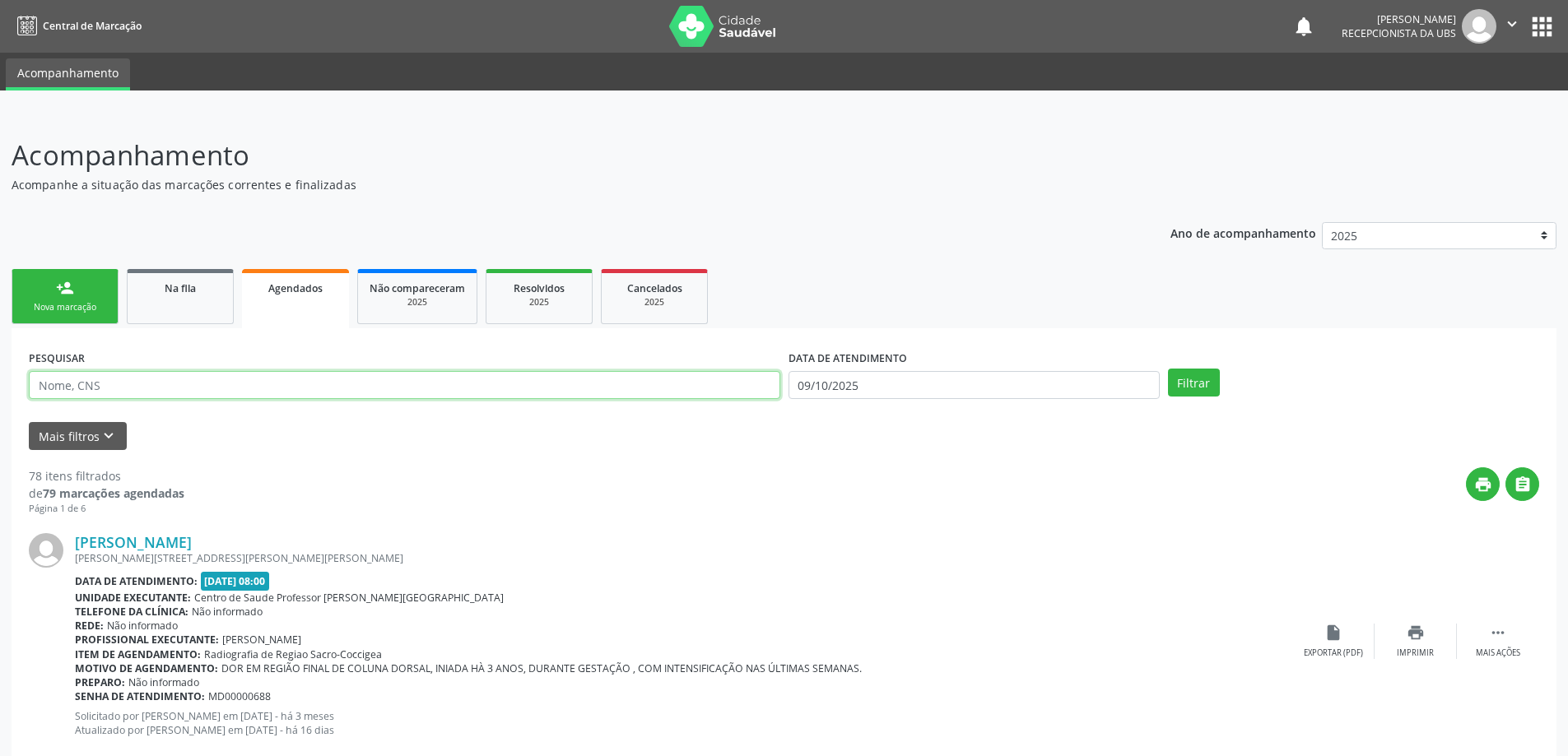
click at [318, 380] on input "text" at bounding box center [404, 385] width 752 height 28
paste input "706409653897187"
type input "706409653897187"
click at [1168, 368] on button "Filtrar" at bounding box center [1194, 382] width 52 height 28
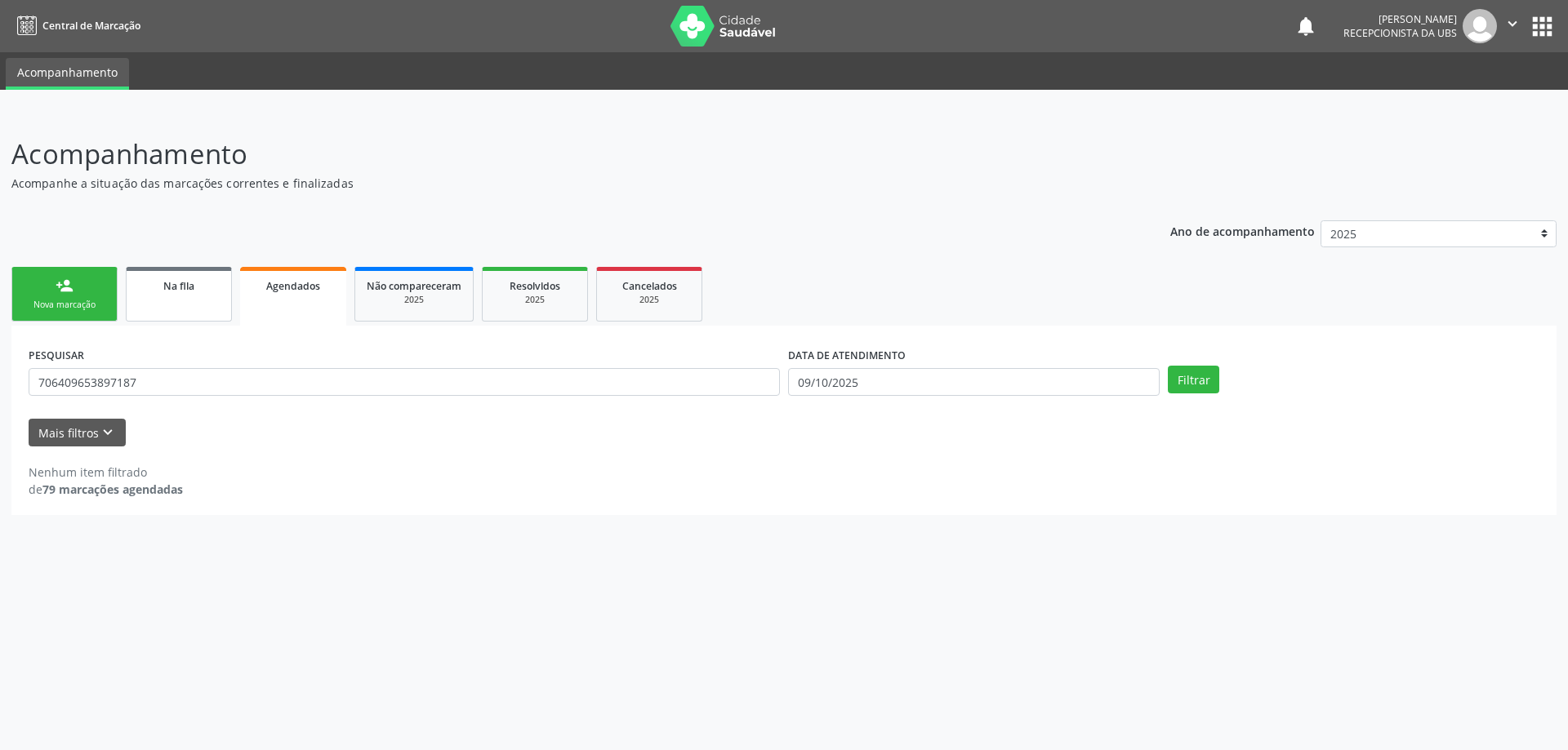
click at [198, 278] on div "Na fila" at bounding box center [178, 286] width 82 height 17
click at [297, 292] on span "Agendados" at bounding box center [292, 286] width 54 height 14
click at [282, 375] on input "706409653897187" at bounding box center [403, 382] width 751 height 28
type input "7"
click at [314, 284] on span "Agendados" at bounding box center [292, 286] width 54 height 14
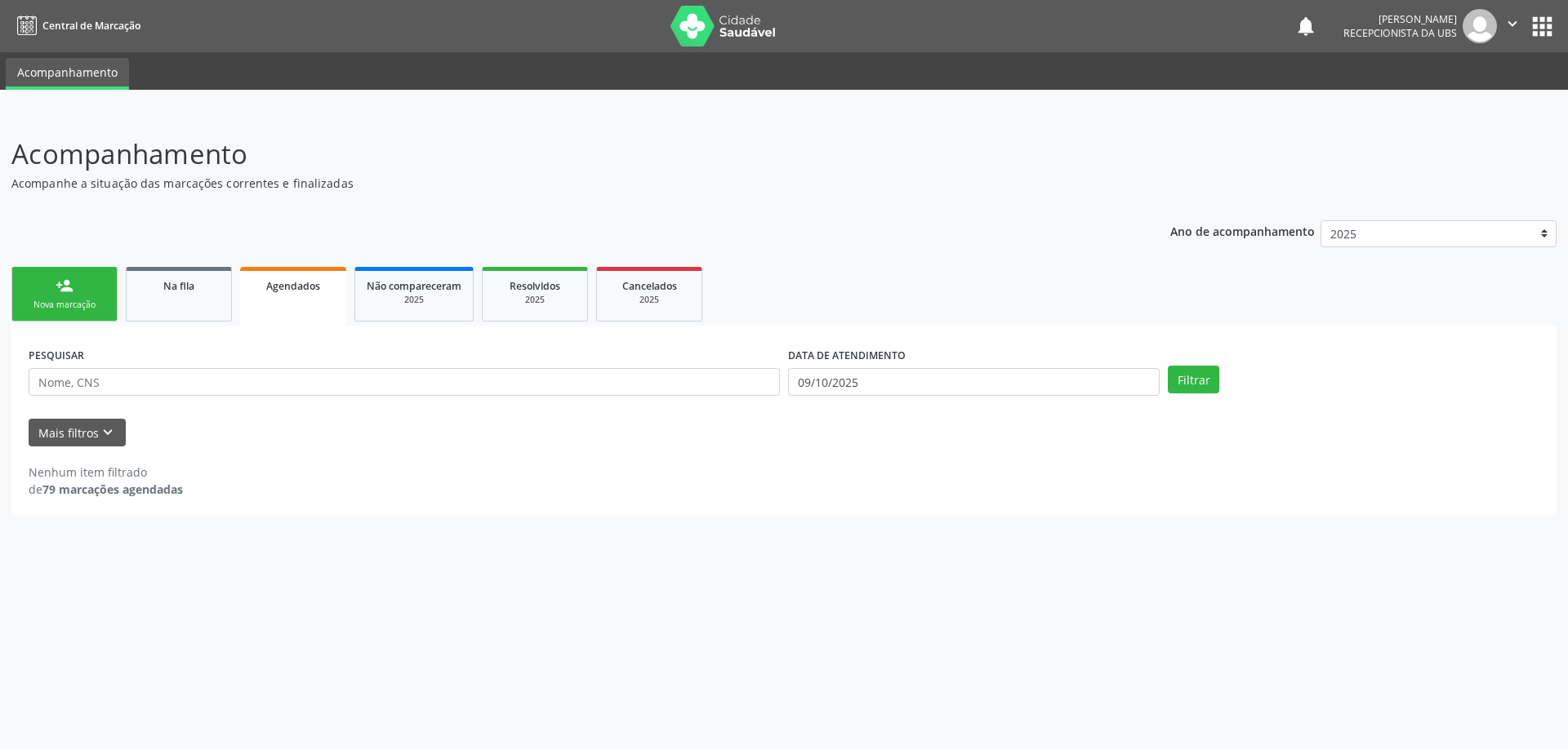
click at [321, 305] on link "Agendados" at bounding box center [292, 296] width 106 height 58
click at [436, 305] on div "2025" at bounding box center [414, 300] width 95 height 12
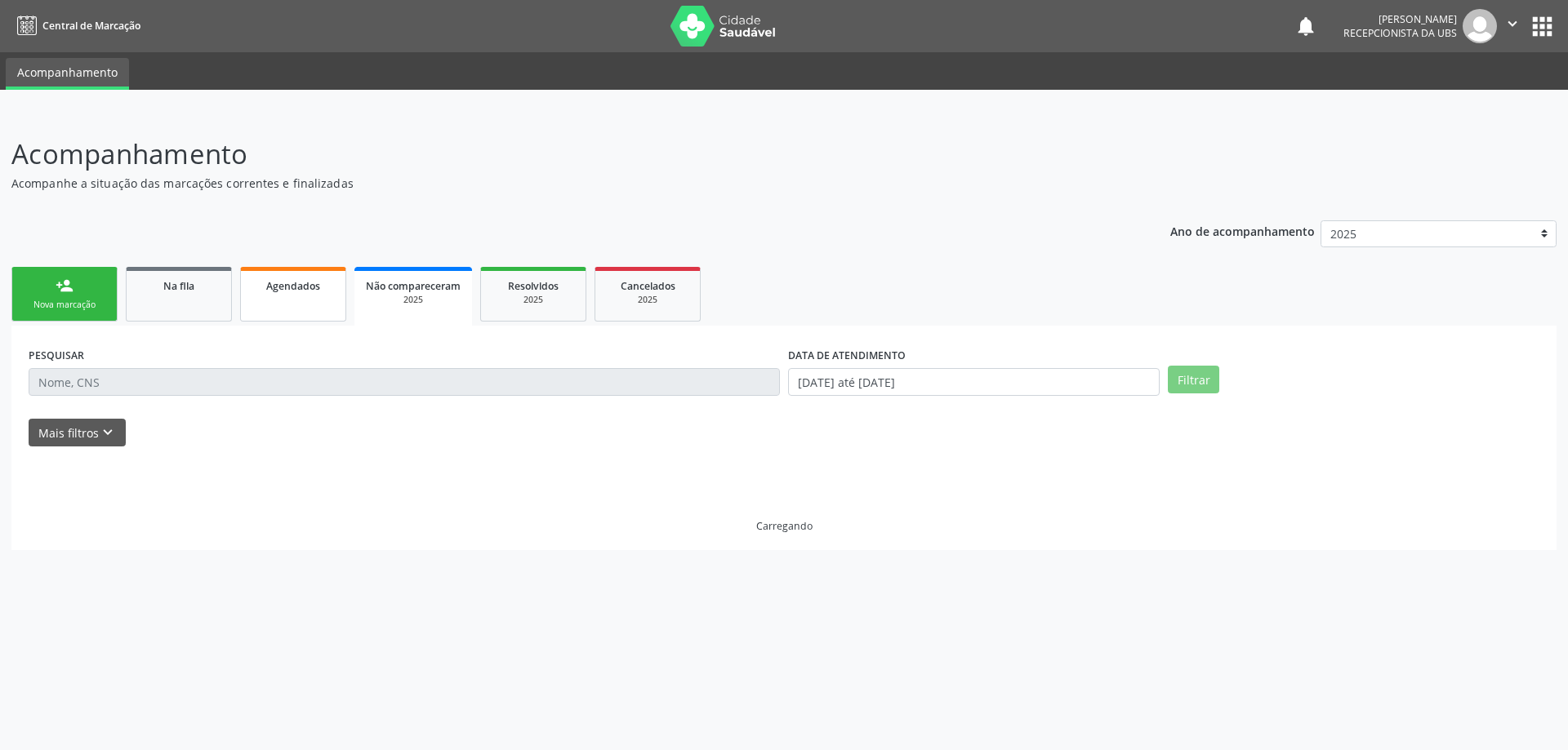
click at [313, 282] on span "Agendados" at bounding box center [292, 286] width 54 height 14
select select "9"
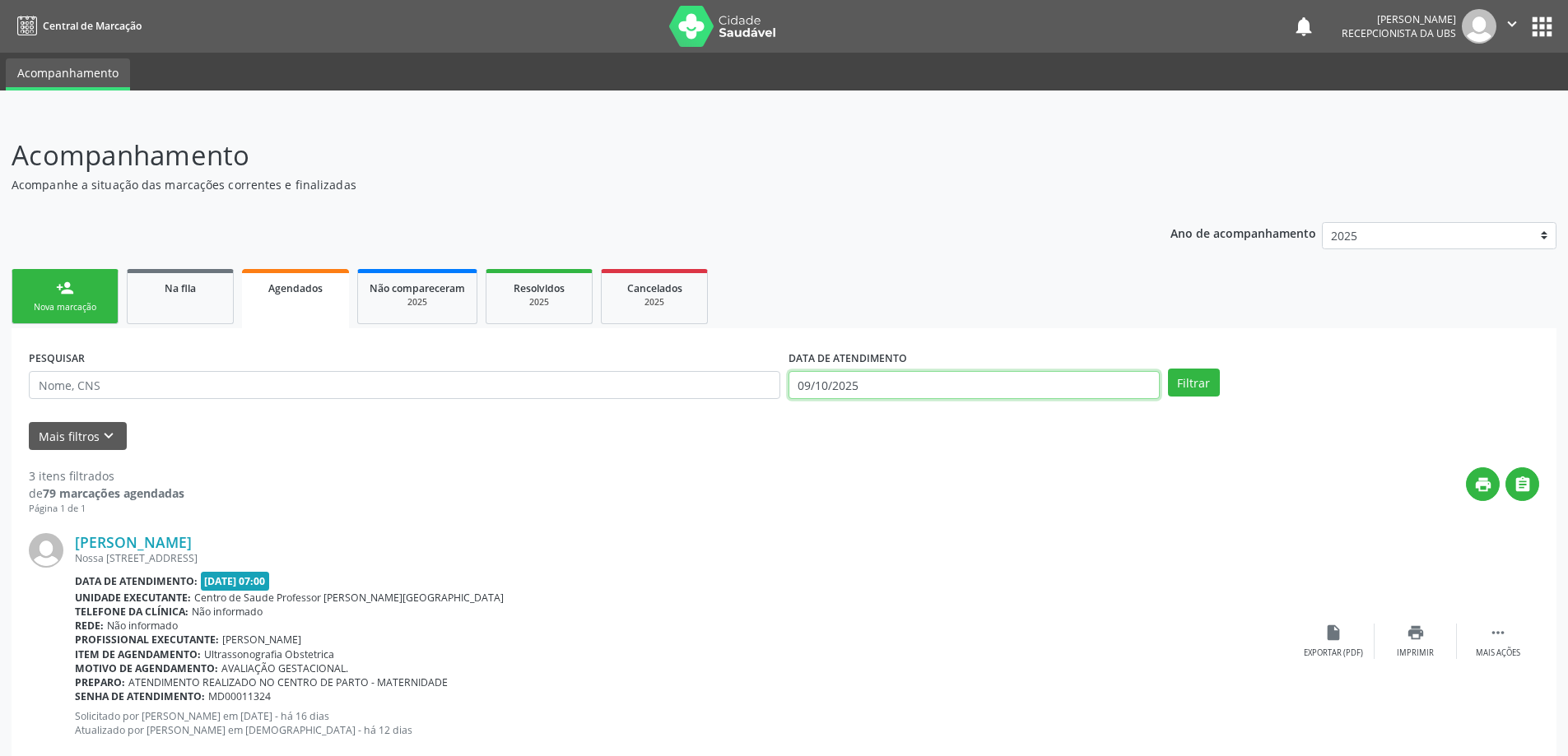
drag, startPoint x: 857, startPoint y: 379, endPoint x: 847, endPoint y: 407, distance: 29.7
click at [857, 381] on input "09/10/2025" at bounding box center [974, 385] width 371 height 28
click at [837, 469] on span "29" at bounding box center [842, 468] width 32 height 32
type input "[DATE]"
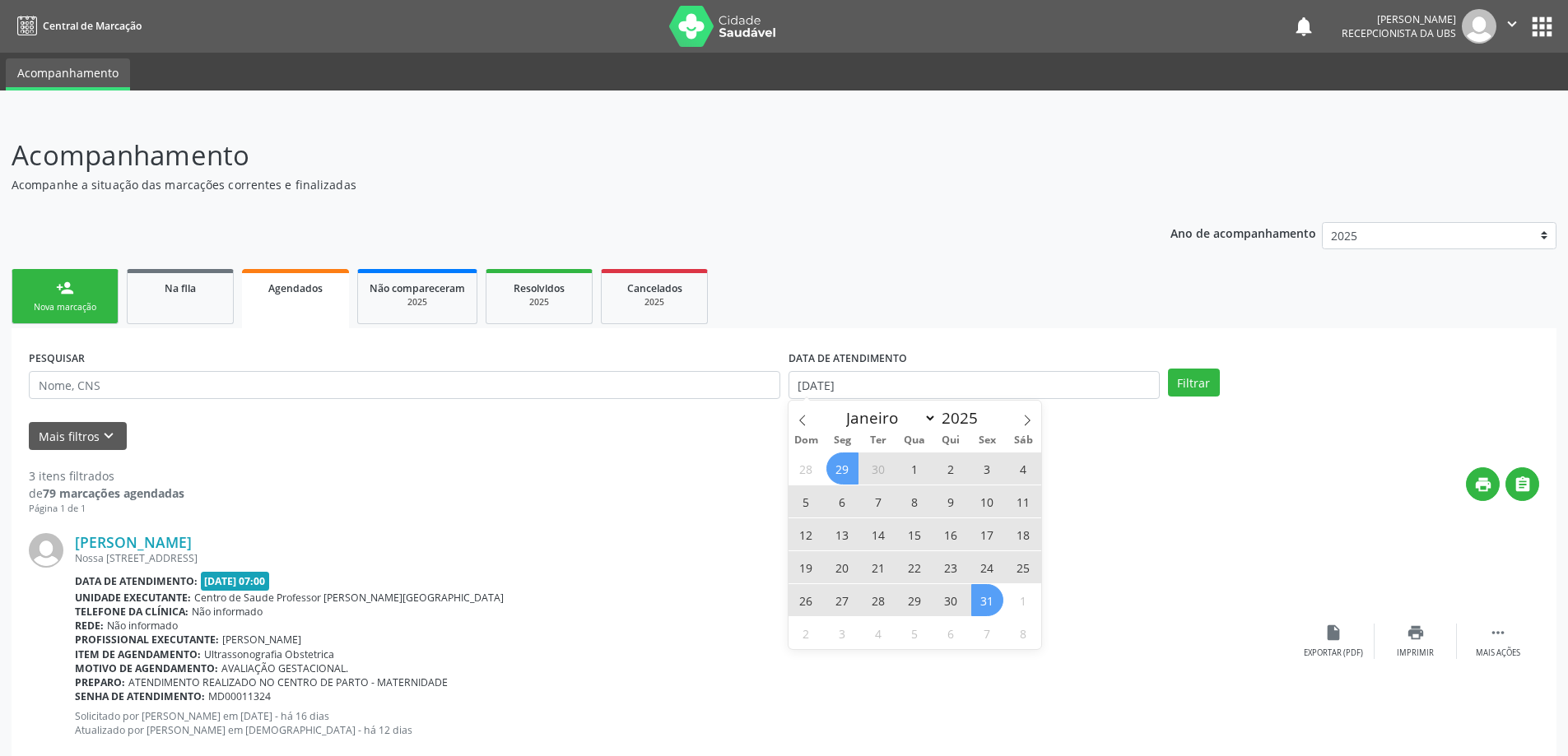
click at [993, 603] on span "31" at bounding box center [987, 600] width 32 height 32
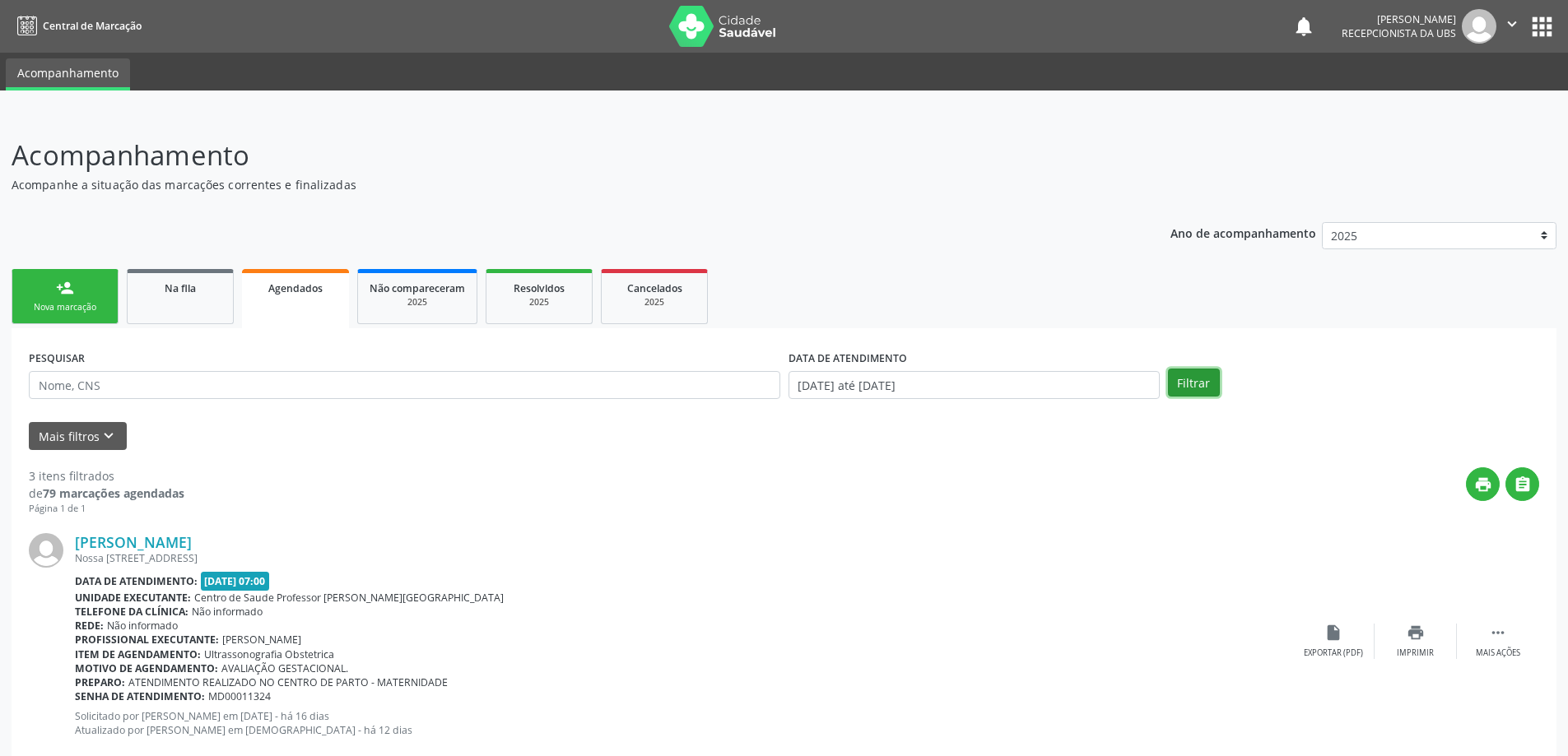
click at [1214, 384] on button "Filtrar" at bounding box center [1194, 382] width 52 height 28
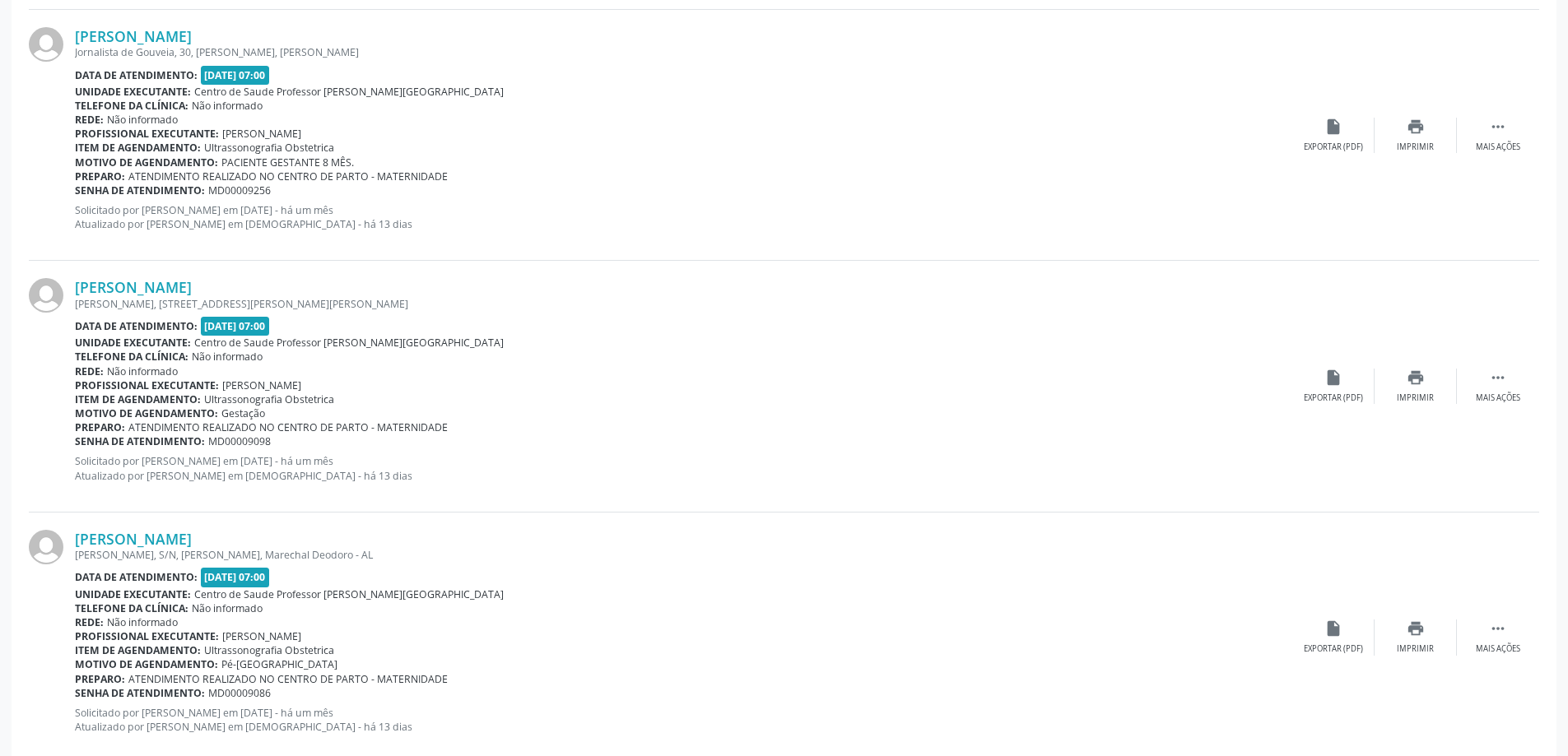
scroll to position [3606, 0]
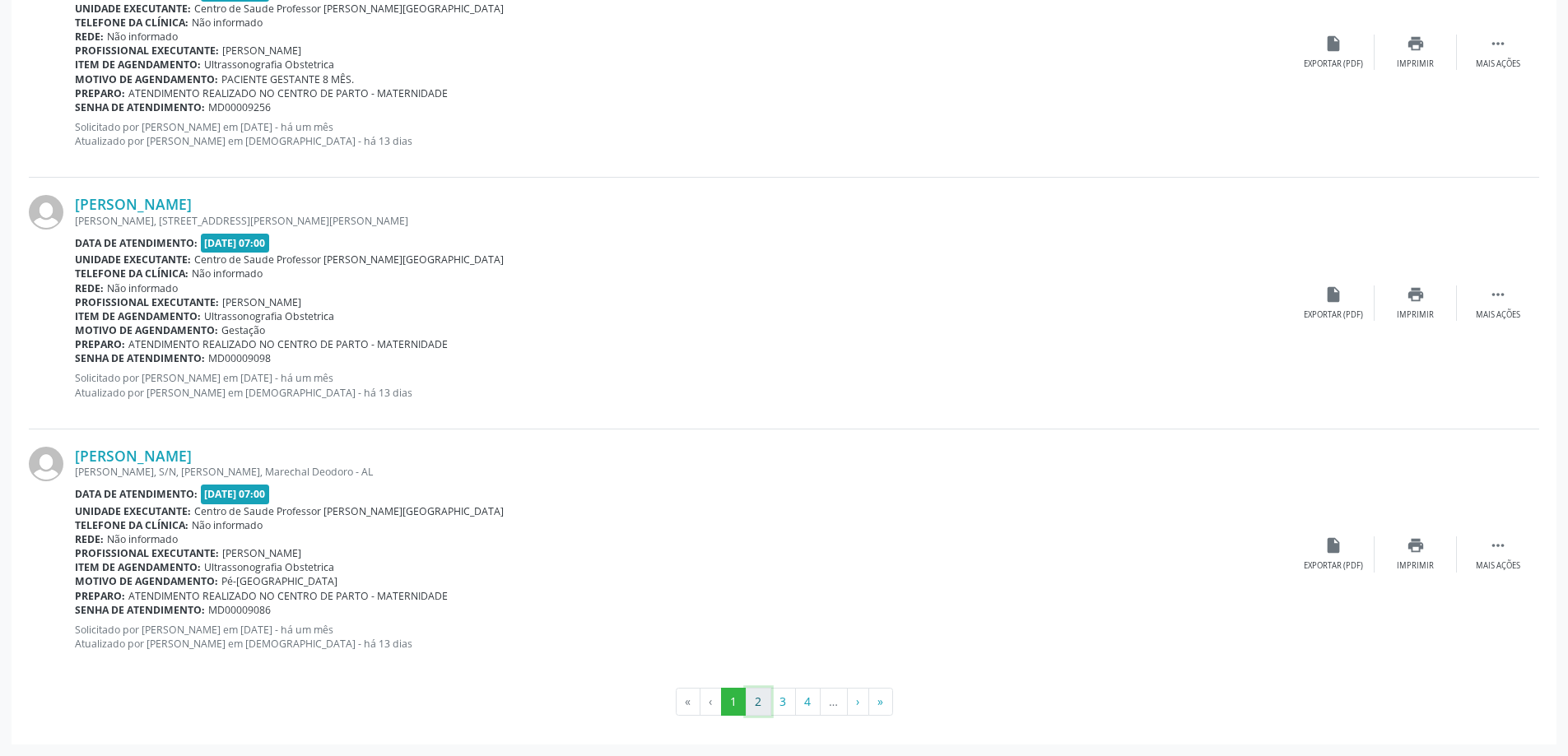
click at [761, 697] on button "2" at bounding box center [758, 702] width 25 height 28
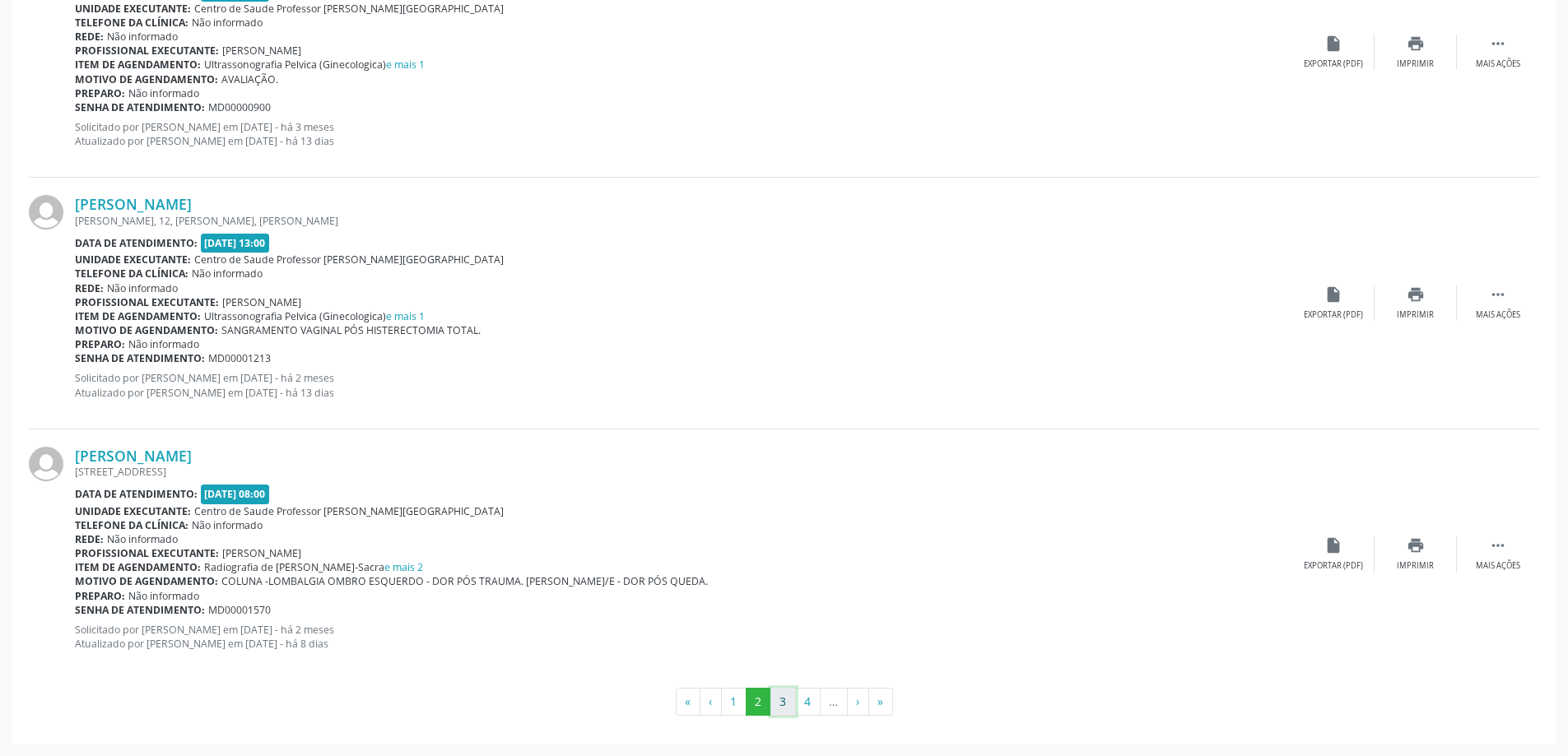
click at [789, 701] on button "3" at bounding box center [783, 702] width 25 height 28
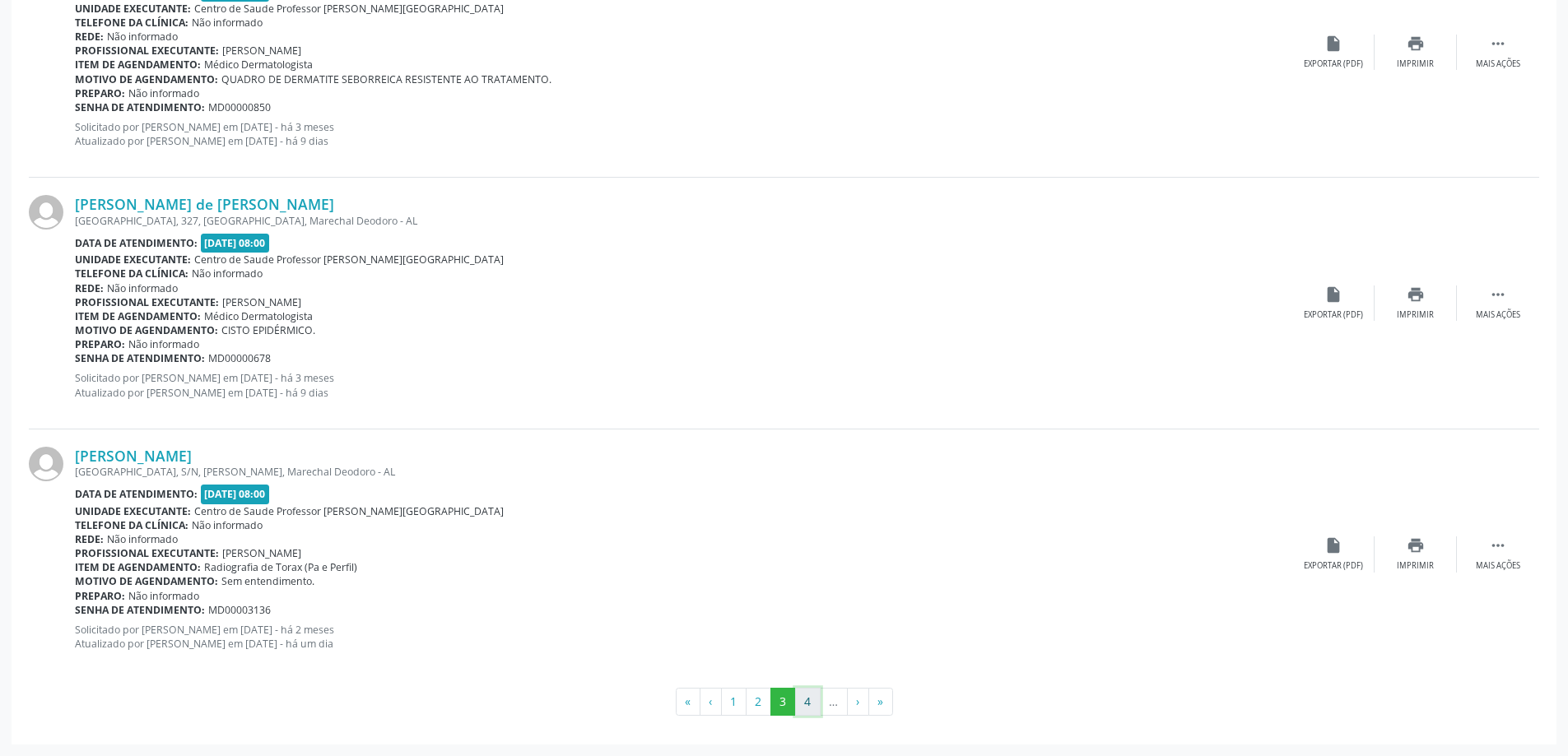
click at [814, 710] on button "4" at bounding box center [807, 702] width 25 height 28
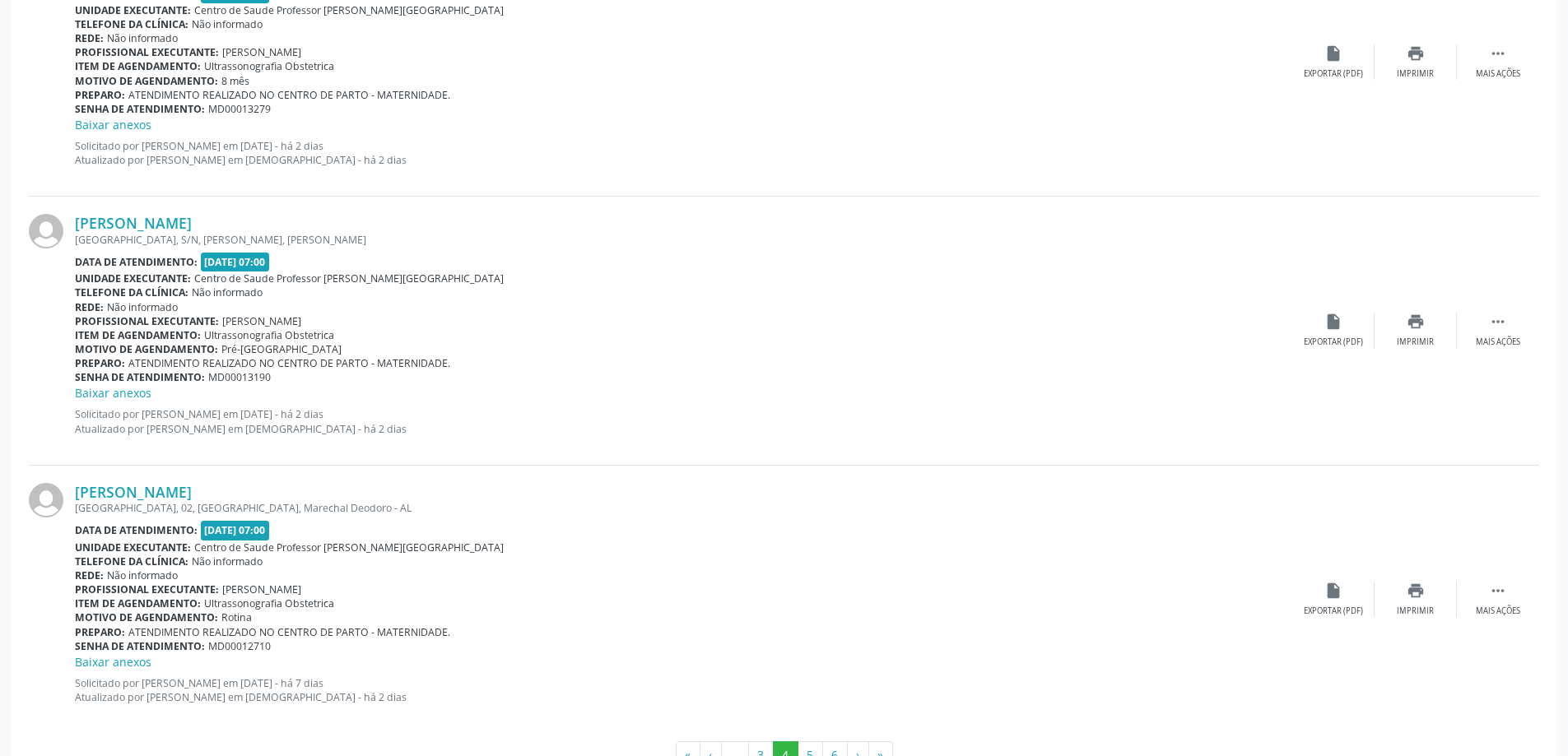
scroll to position [3675, 0]
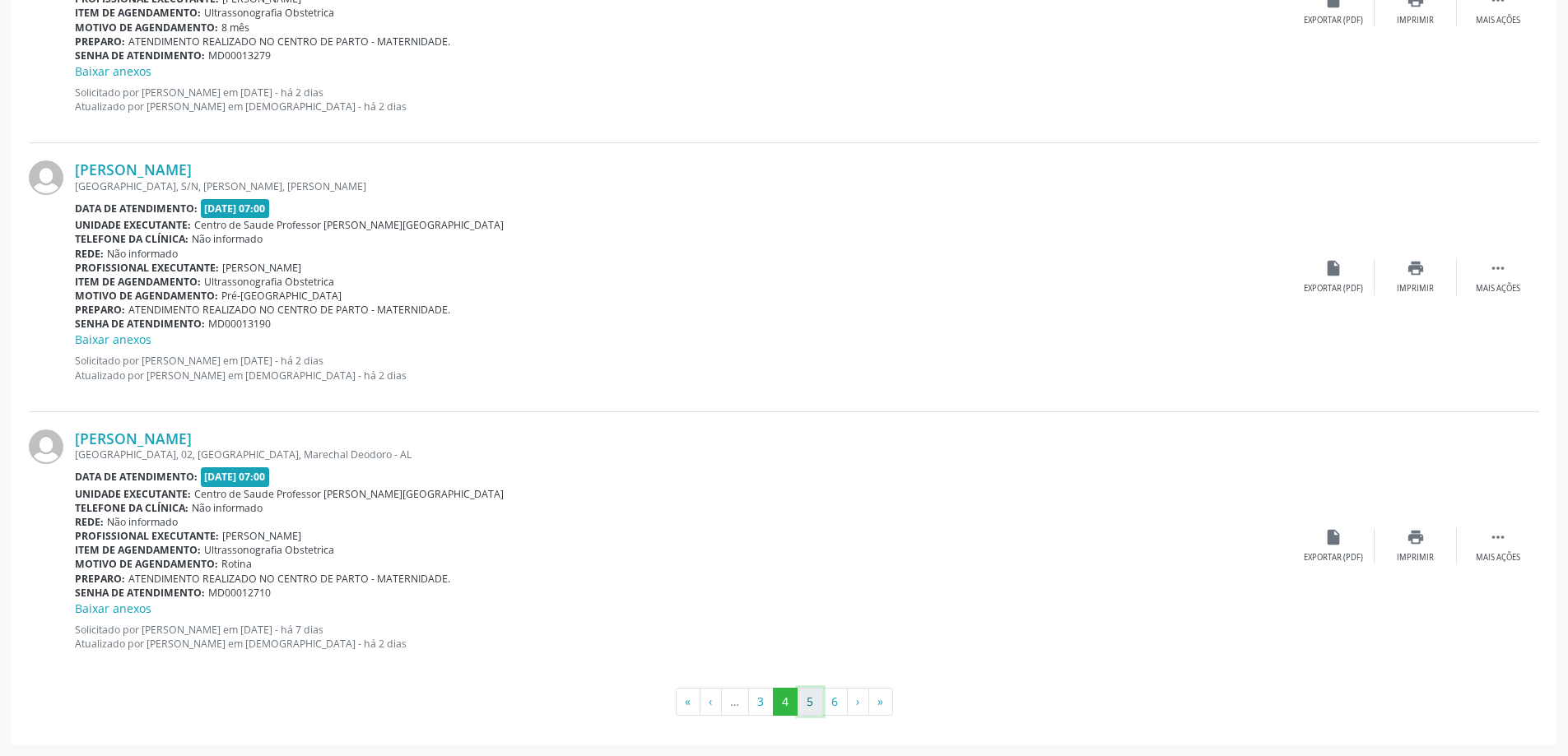
click at [816, 702] on button "5" at bounding box center [810, 702] width 25 height 28
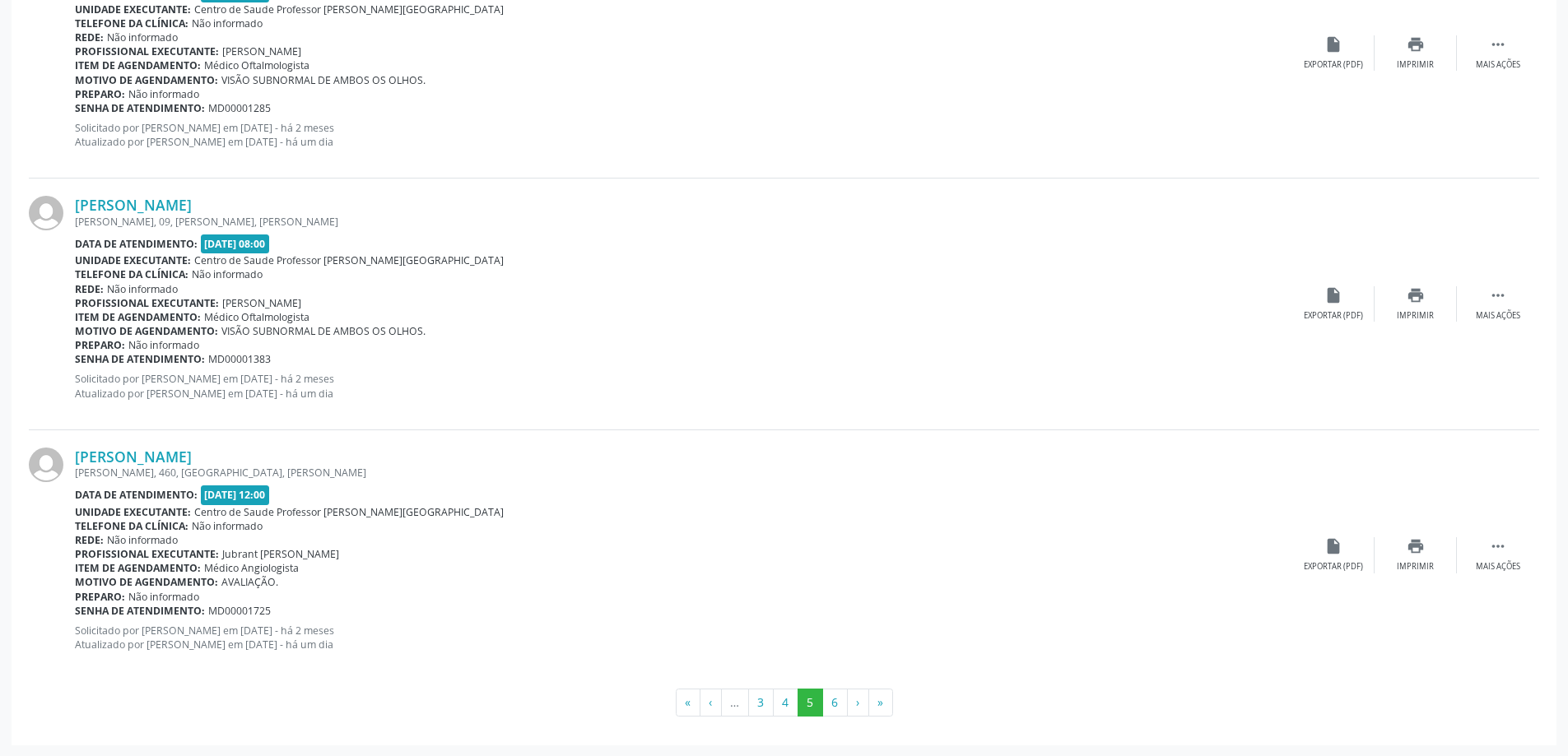
scroll to position [3640, 0]
click at [837, 689] on button "6" at bounding box center [834, 702] width 25 height 28
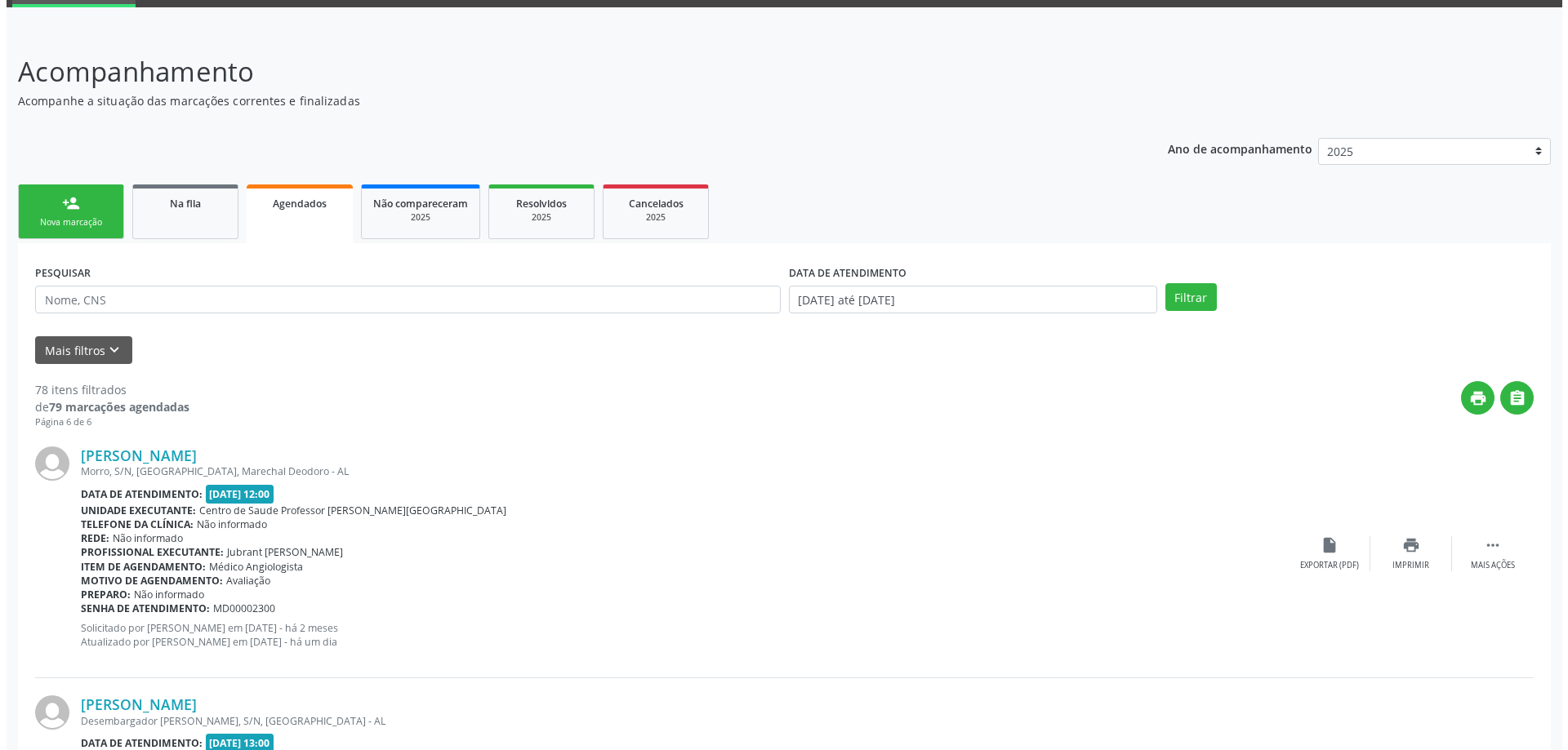
scroll to position [0, 0]
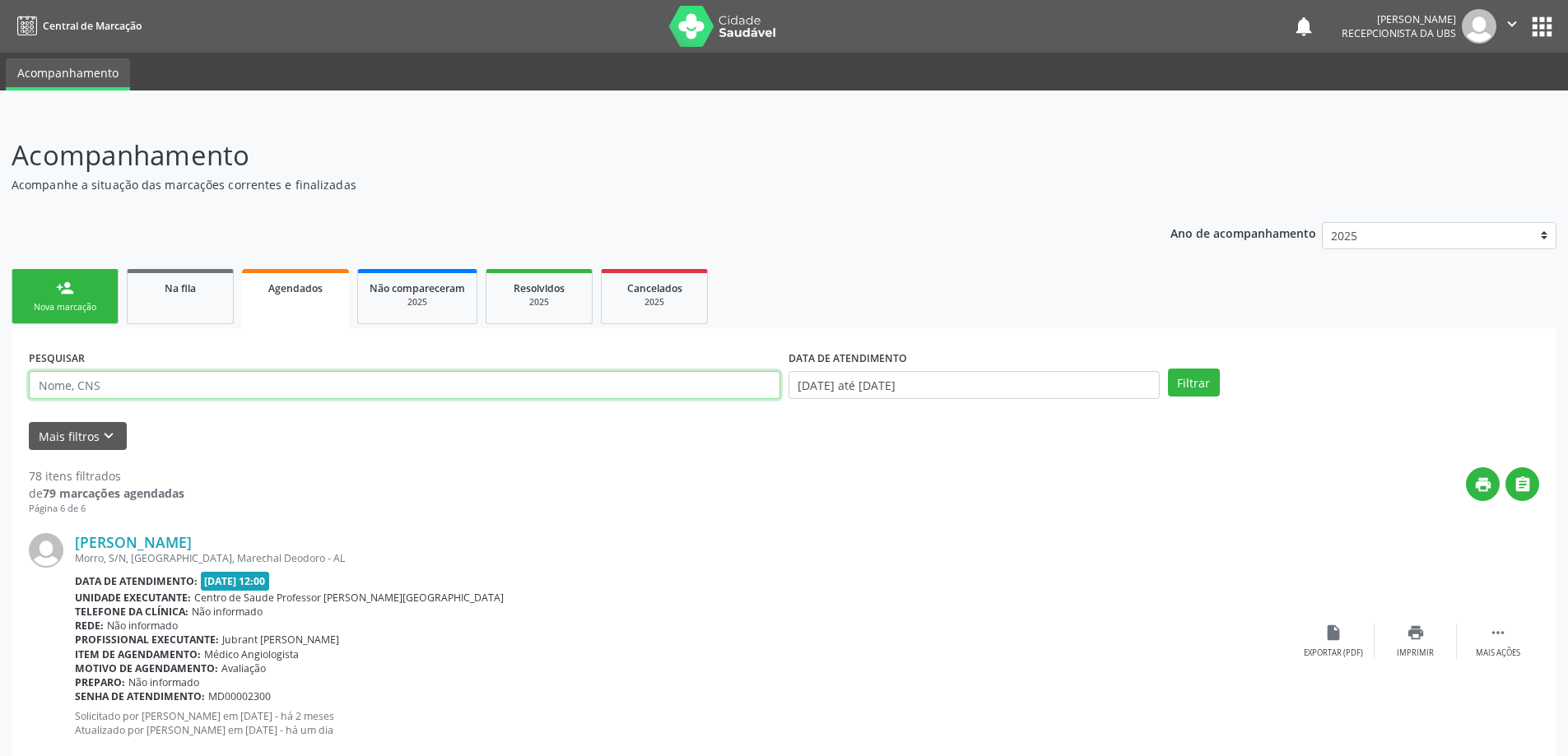
click at [532, 398] on input "text" at bounding box center [404, 385] width 752 height 28
type input "15072480402"
click at [1168, 368] on button "Filtrar" at bounding box center [1194, 382] width 52 height 28
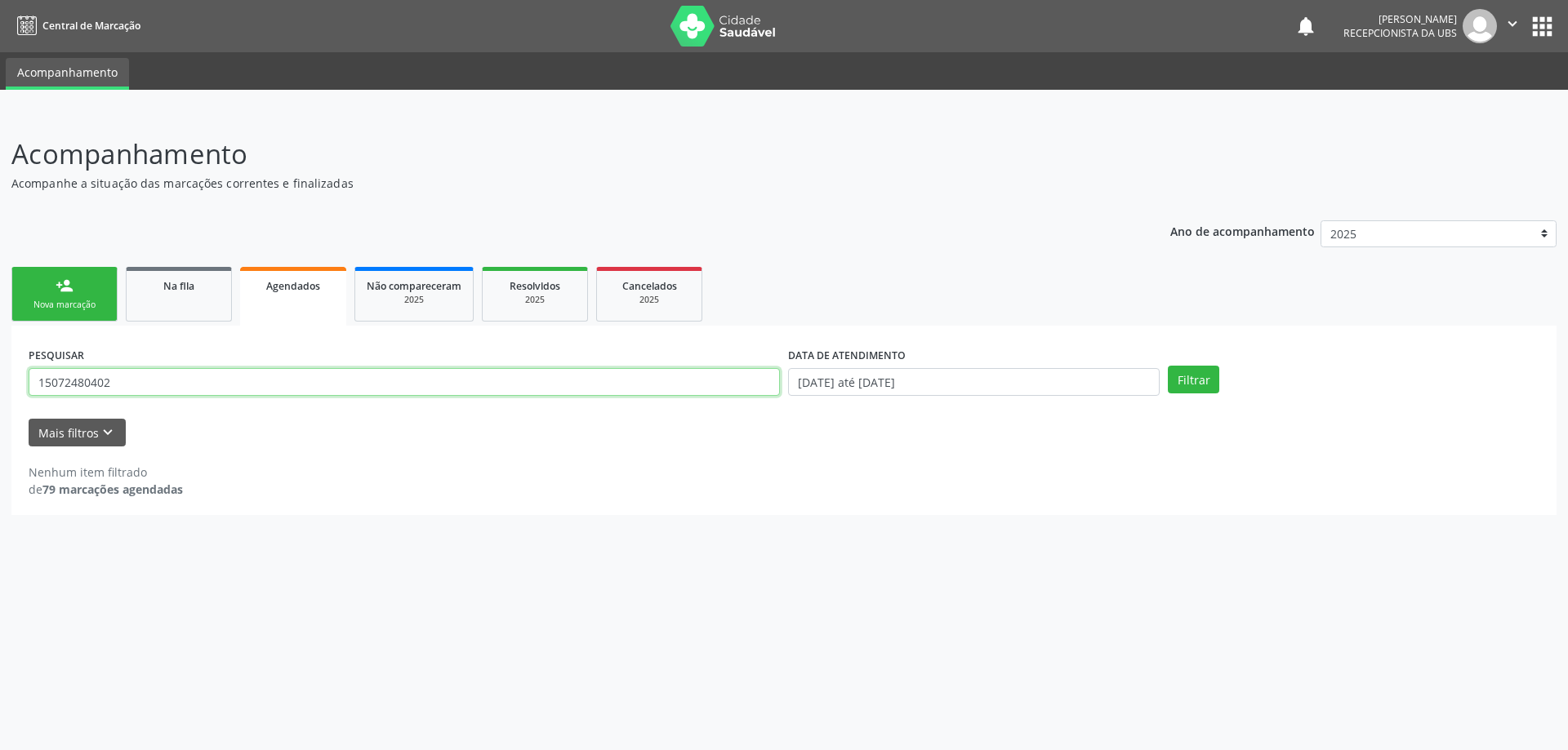
drag, startPoint x: 32, startPoint y: 378, endPoint x: 148, endPoint y: 386, distance: 116.3
click at [148, 386] on input "15072480402" at bounding box center [403, 382] width 751 height 28
paste input "702005865860586"
click at [1168, 366] on button "Filtrar" at bounding box center [1194, 379] width 52 height 28
click at [218, 372] on input "702005865860586" at bounding box center [403, 382] width 751 height 28
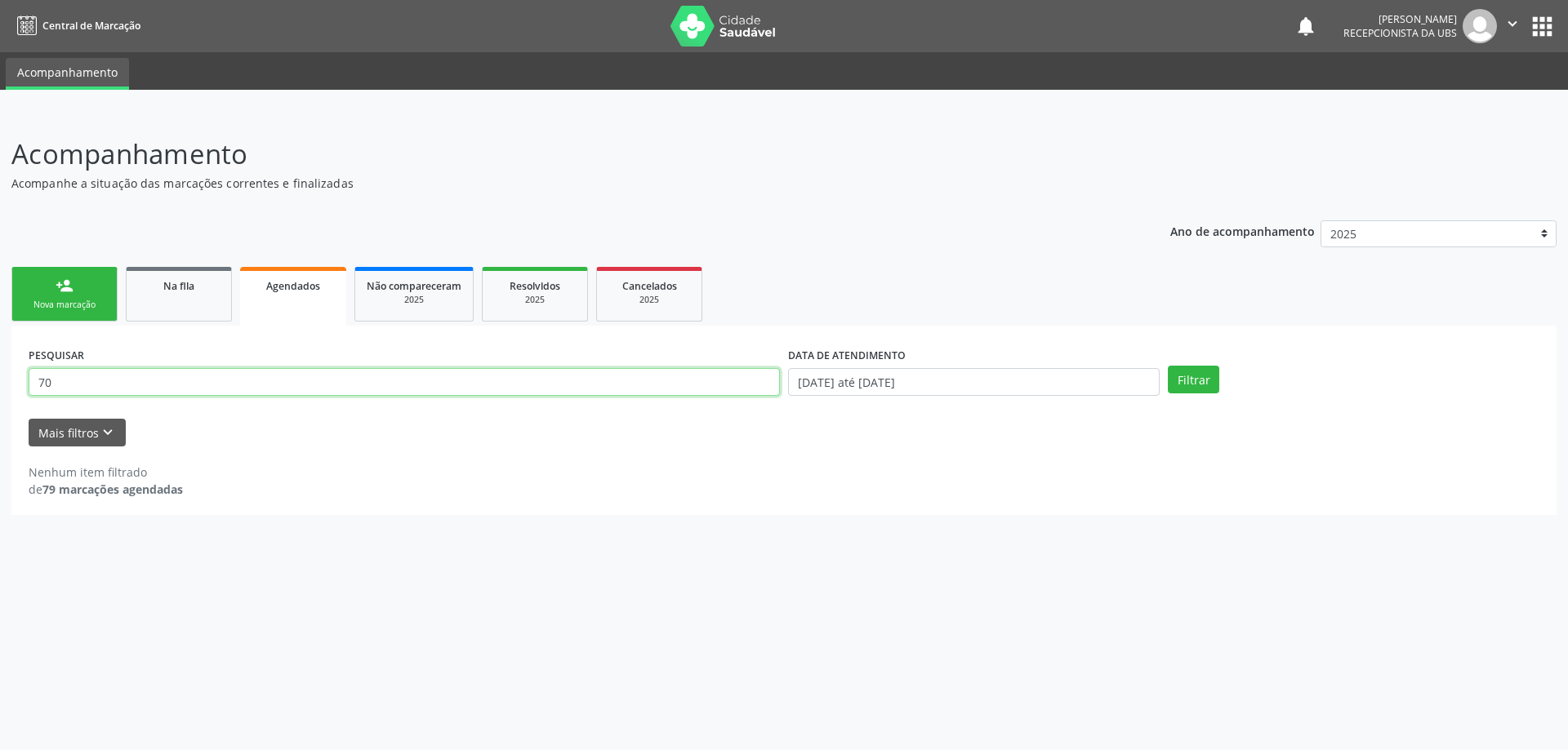
type input "7"
click at [194, 316] on link "Na fila" at bounding box center [178, 294] width 106 height 55
click at [201, 380] on input "706409653897187" at bounding box center [403, 382] width 751 height 28
type input "7"
paste input "702005865860586"
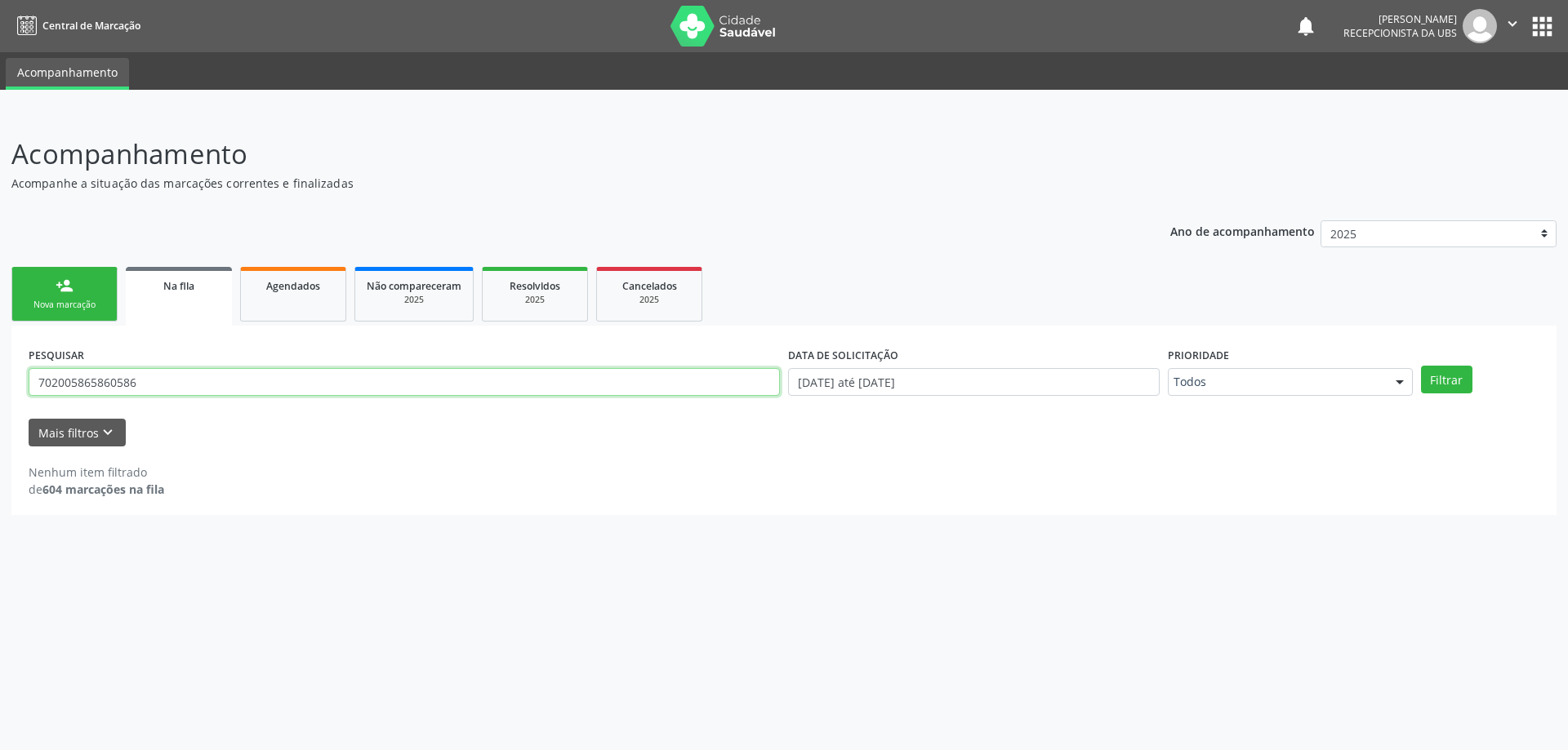
click at [1421, 366] on button "Filtrar" at bounding box center [1447, 379] width 52 height 28
click at [201, 380] on input "702005865860586" at bounding box center [403, 382] width 751 height 28
type input "7"
click at [624, 298] on div "2025" at bounding box center [649, 300] width 82 height 12
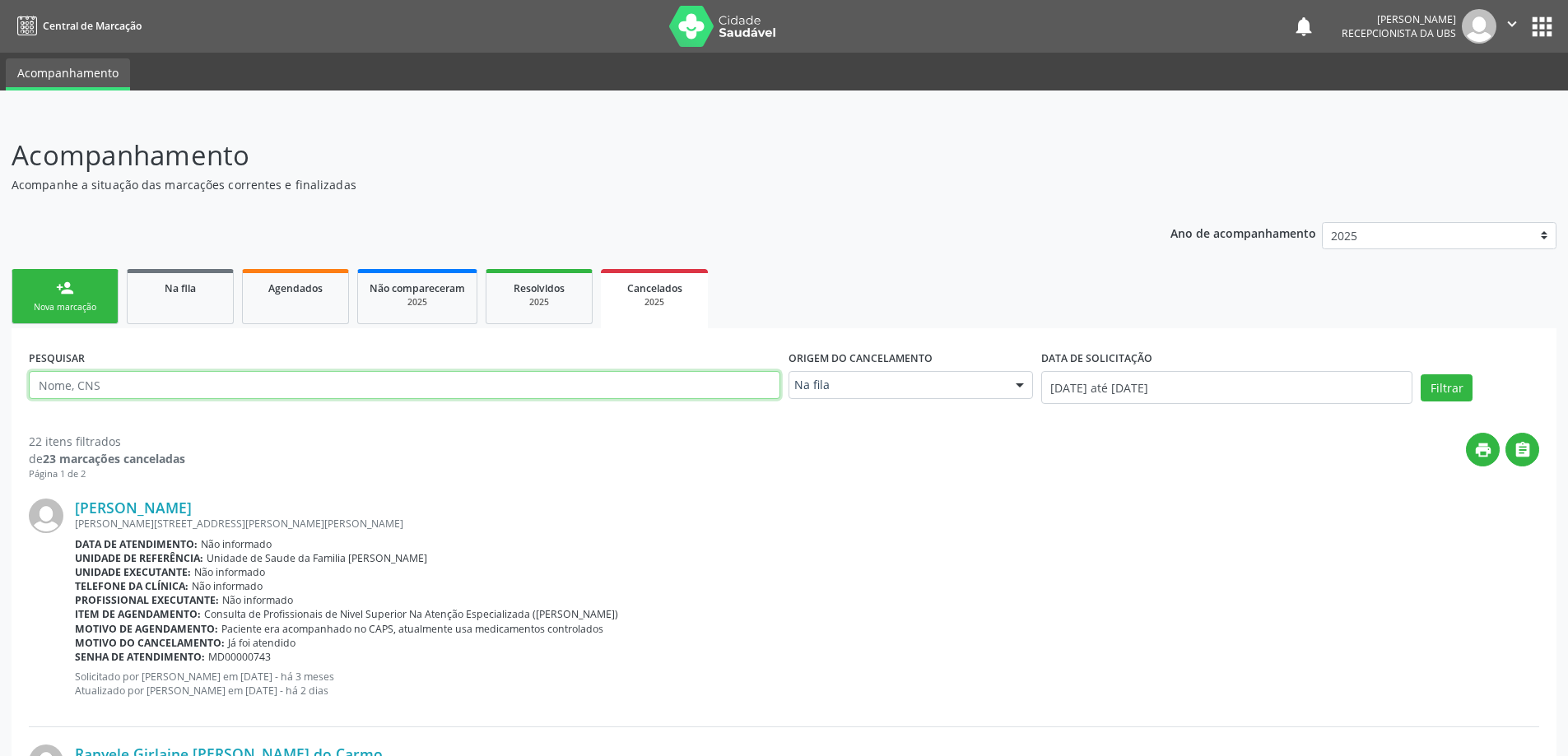
click at [609, 386] on input "text" at bounding box center [404, 385] width 752 height 28
paste input "702005865860586"
click at [1421, 375] on button "Filtrar" at bounding box center [1447, 388] width 52 height 28
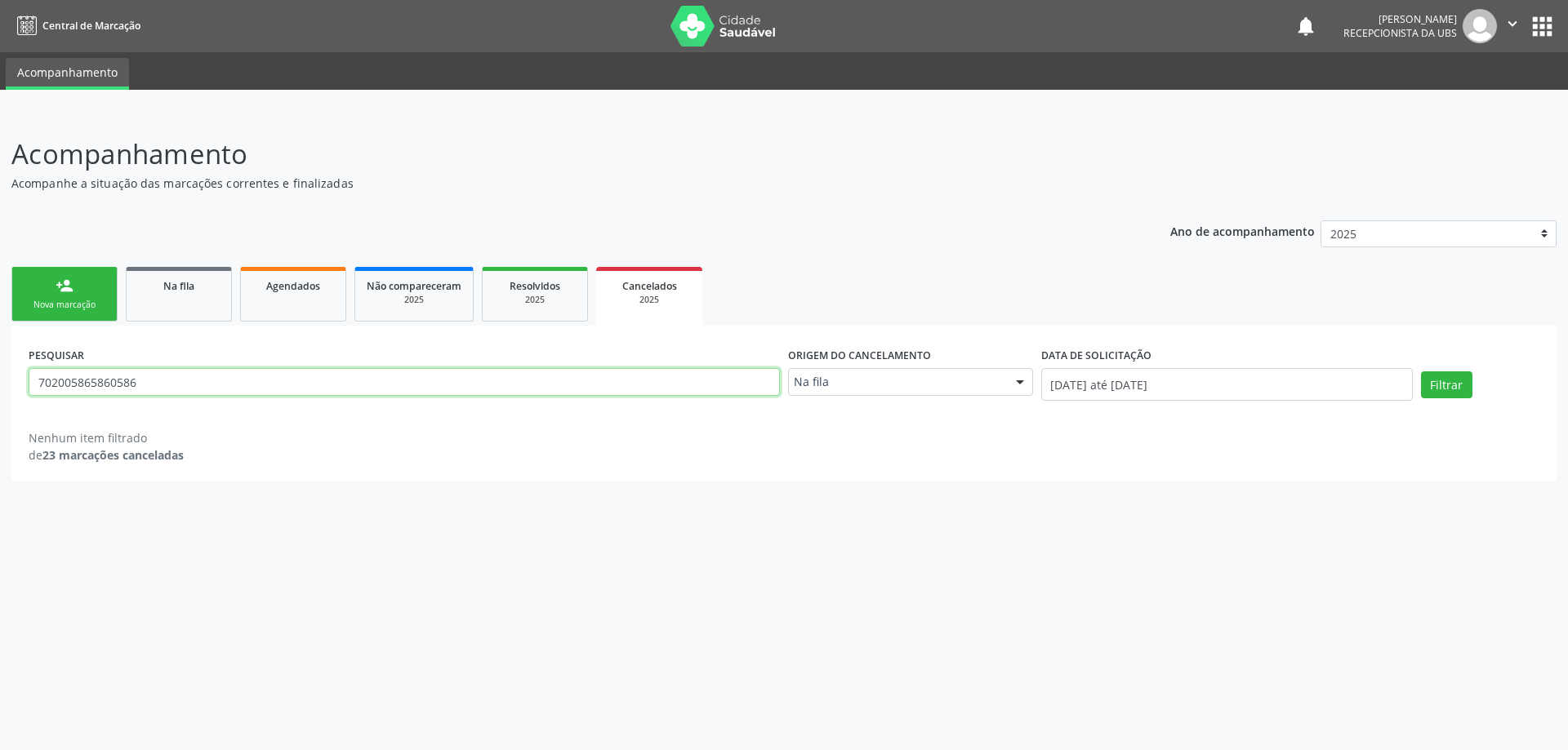
click at [606, 377] on input "702005865860586" at bounding box center [403, 382] width 751 height 28
type input "7"
click at [161, 283] on div "Na fila" at bounding box center [178, 286] width 82 height 17
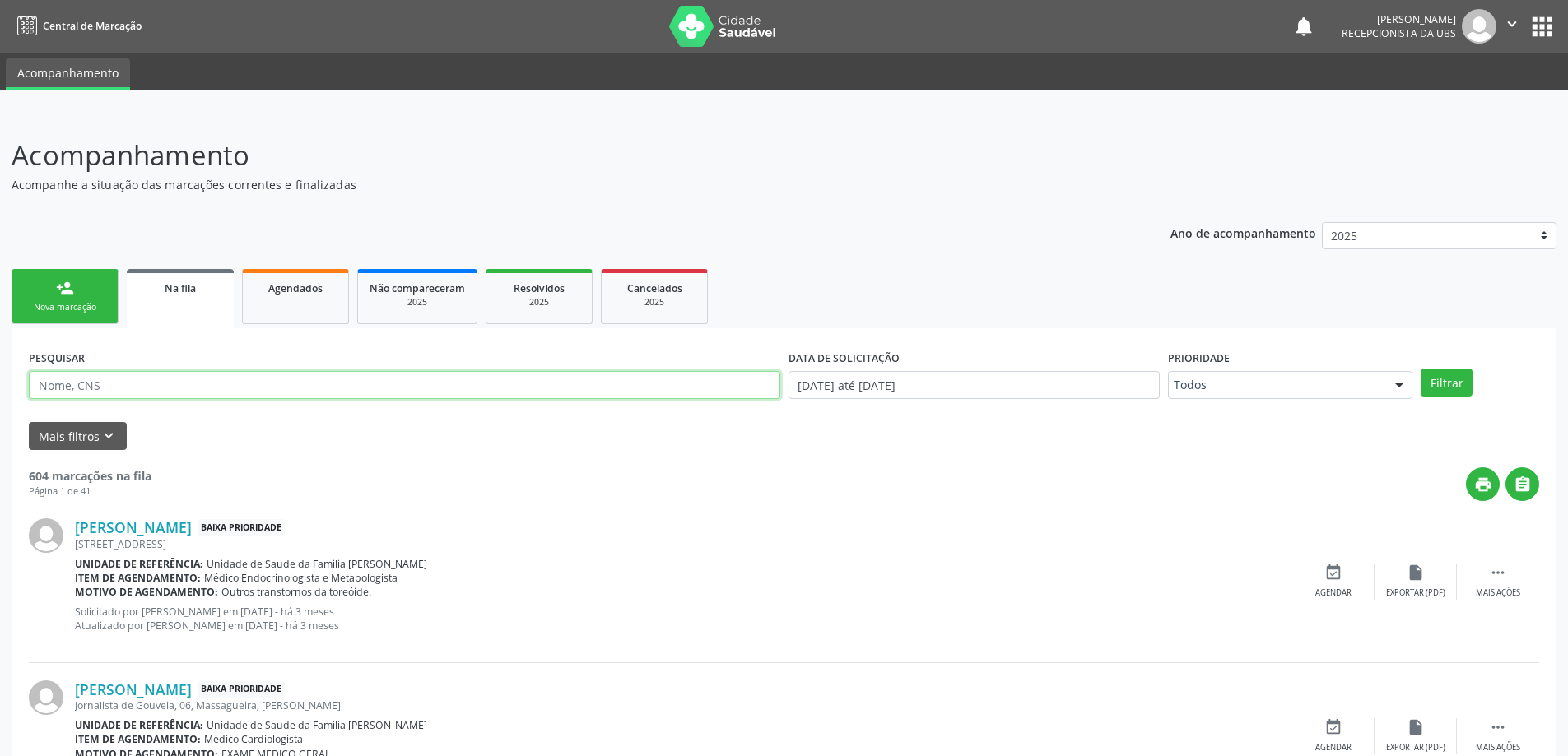
click at [407, 389] on input "text" at bounding box center [404, 385] width 752 height 28
type input "Aquiles"
click at [1421, 368] on button "Filtrar" at bounding box center [1447, 382] width 52 height 28
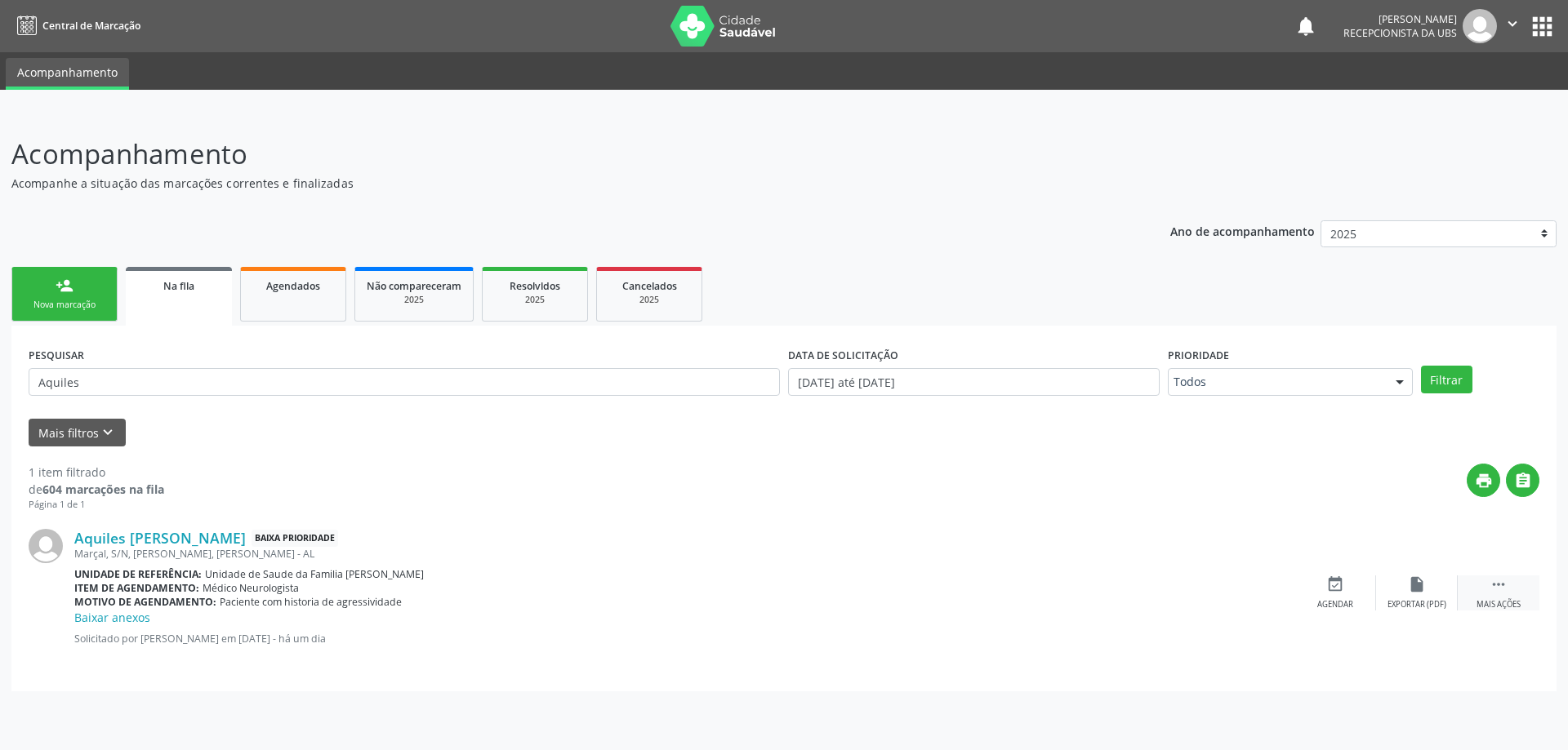
click at [1516, 608] on div "Mais ações" at bounding box center [1497, 605] width 44 height 11
click at [314, 288] on span "Agendados" at bounding box center [292, 286] width 54 height 14
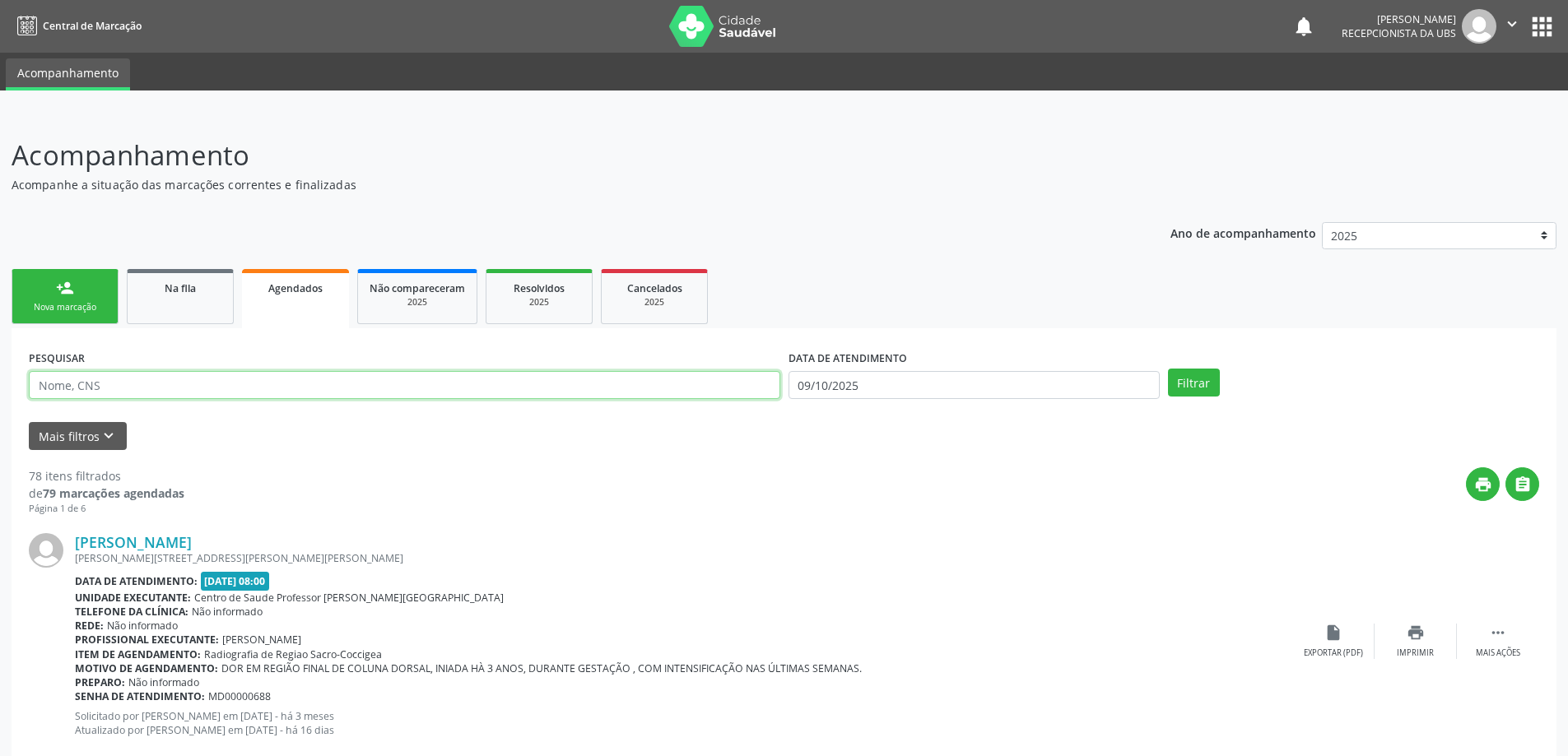
click at [361, 394] on input "text" at bounding box center [404, 385] width 752 height 28
type input "Aquiles"
click at [961, 379] on input "09/10/2025" at bounding box center [974, 385] width 371 height 28
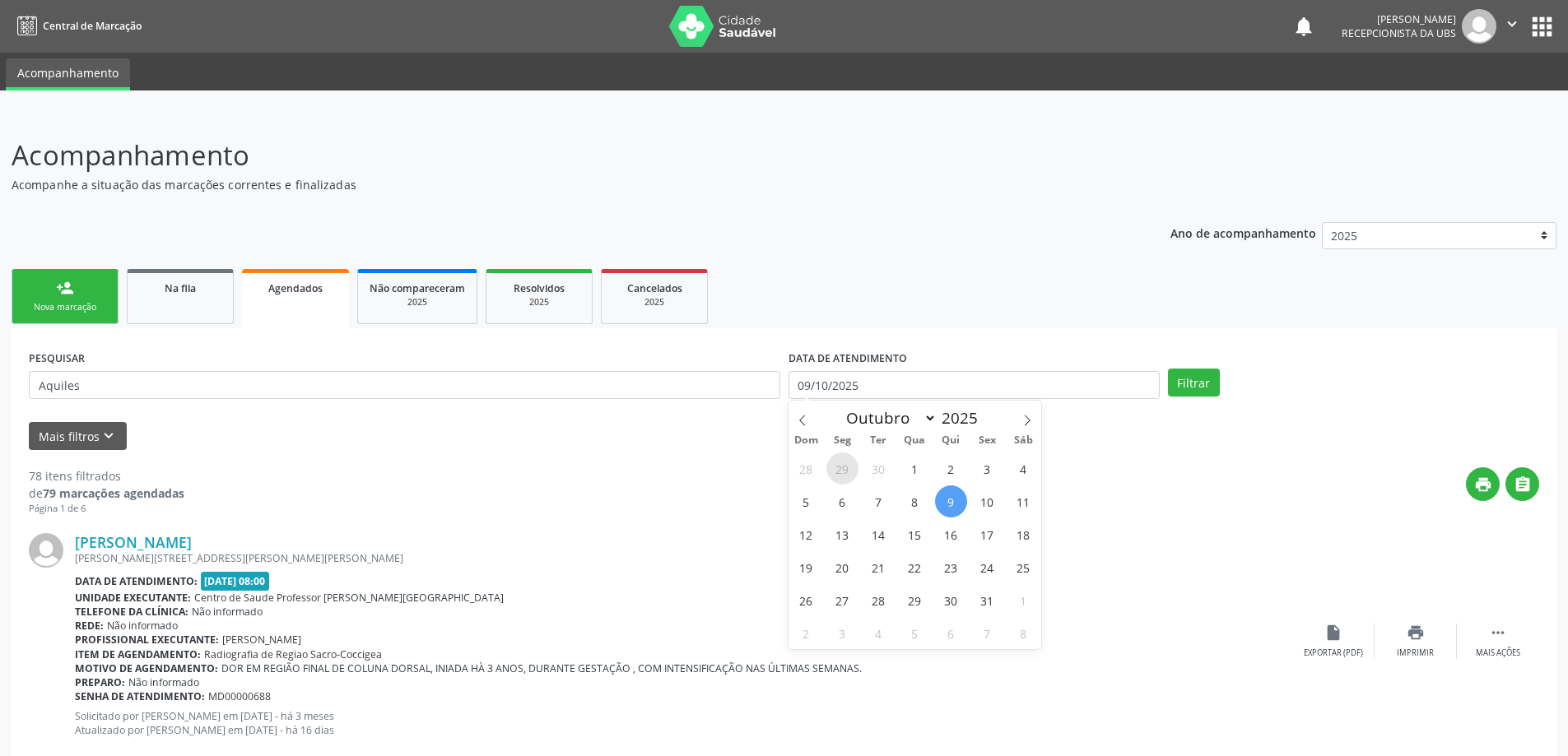
click at [837, 467] on span "29" at bounding box center [842, 468] width 32 height 32
type input "[DATE]"
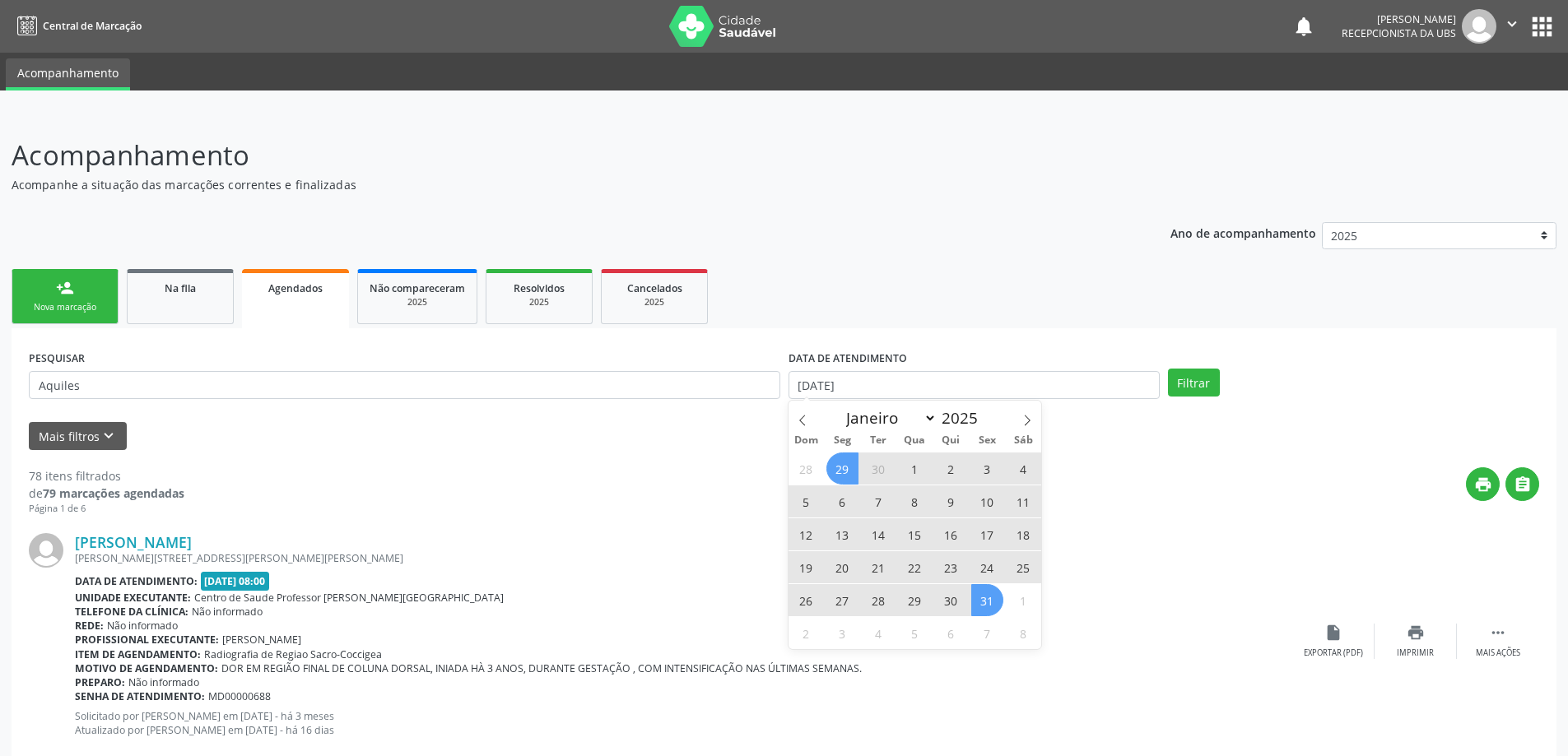
click at [983, 607] on span "31" at bounding box center [987, 600] width 32 height 32
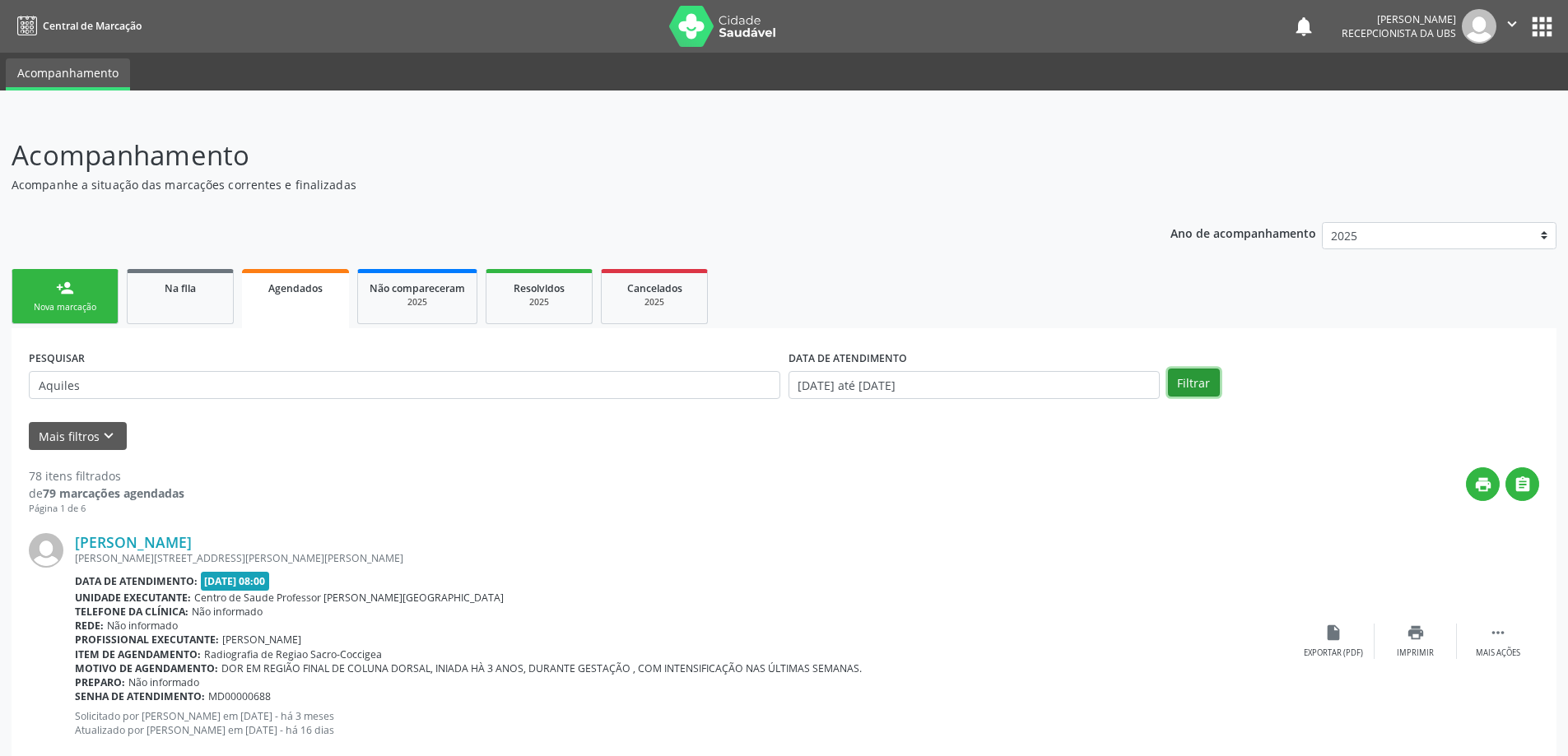
click at [1181, 381] on button "Filtrar" at bounding box center [1194, 382] width 52 height 28
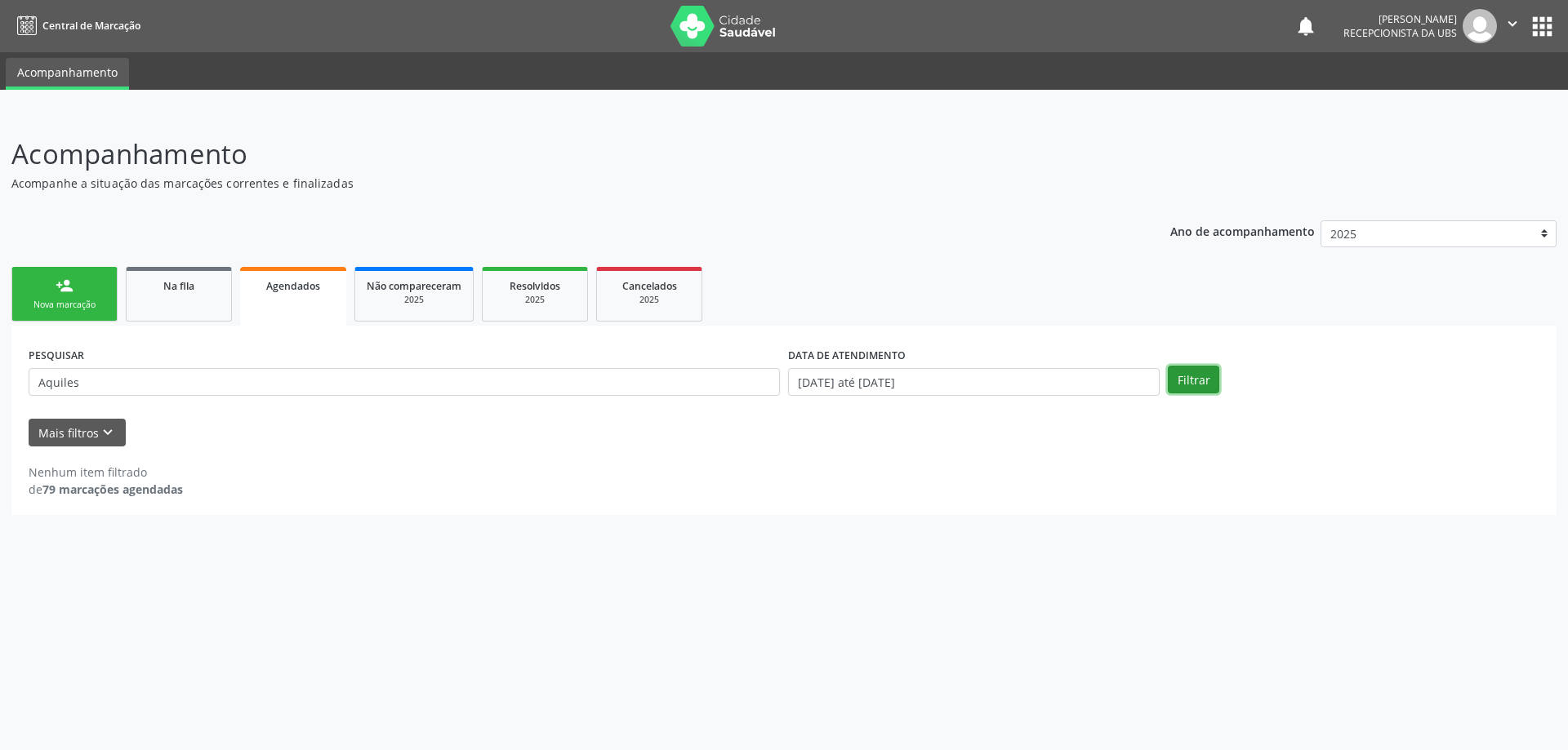
click at [1171, 378] on button "Filtrar" at bounding box center [1194, 379] width 52 height 28
click at [421, 378] on input "Aquiles" at bounding box center [403, 382] width 751 height 28
type input "A"
click at [360, 345] on div "PESQUISAR" at bounding box center [403, 375] width 759 height 64
click at [197, 310] on link "Na fila" at bounding box center [178, 294] width 106 height 55
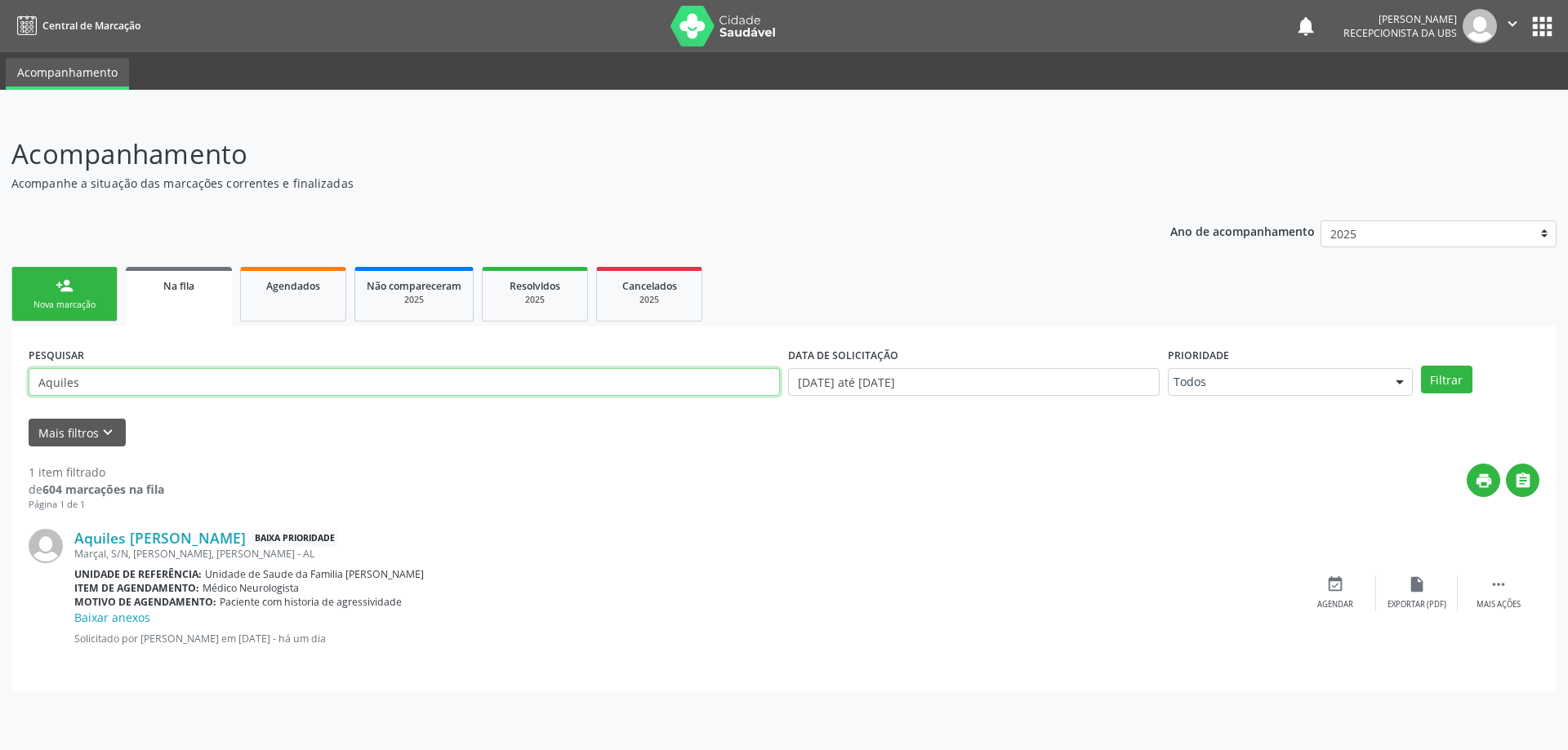
click at [178, 388] on input "Aquiles" at bounding box center [403, 382] width 751 height 28
type input "A"
click at [182, 362] on div "PESQUISAR" at bounding box center [403, 375] width 759 height 64
click at [206, 278] on div "Na fila" at bounding box center [178, 286] width 83 height 17
